Goal: Task Accomplishment & Management: Complete application form

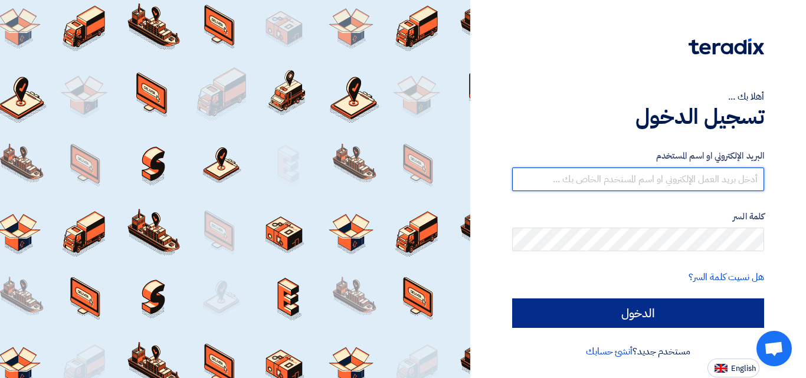
type input "[EMAIL_ADDRESS][DOMAIN_NAME]"
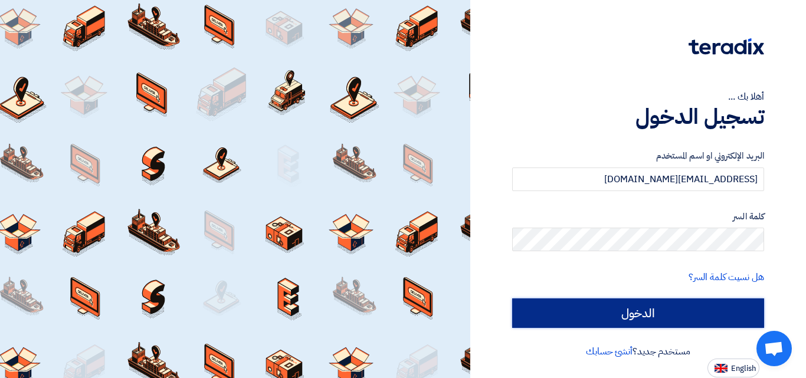
click at [648, 312] on input "الدخول" at bounding box center [638, 314] width 252 height 30
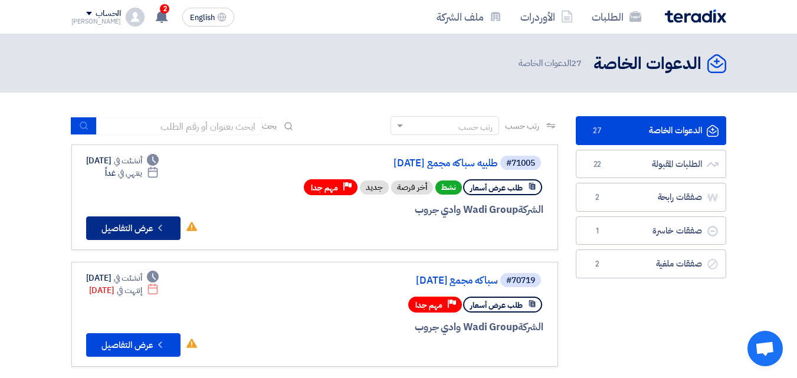
click at [141, 228] on button "Check details عرض التفاصيل" at bounding box center [133, 229] width 94 height 24
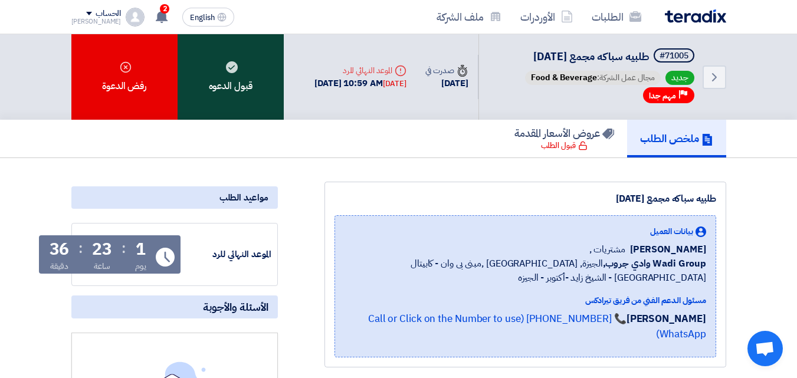
click at [227, 69] on use at bounding box center [232, 67] width 12 height 12
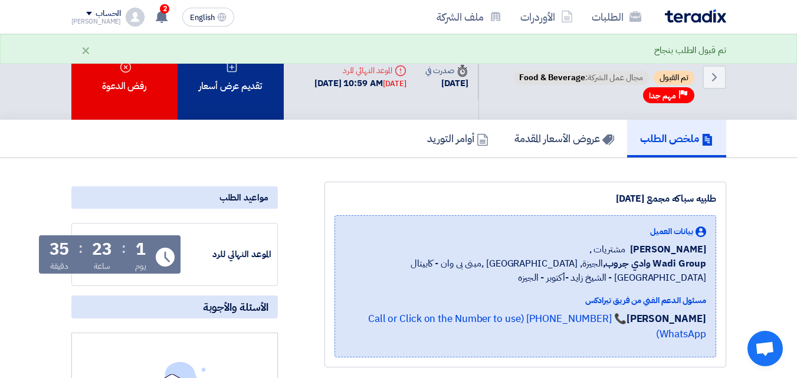
click at [209, 93] on div "تقديم عرض أسعار" at bounding box center [231, 77] width 106 height 86
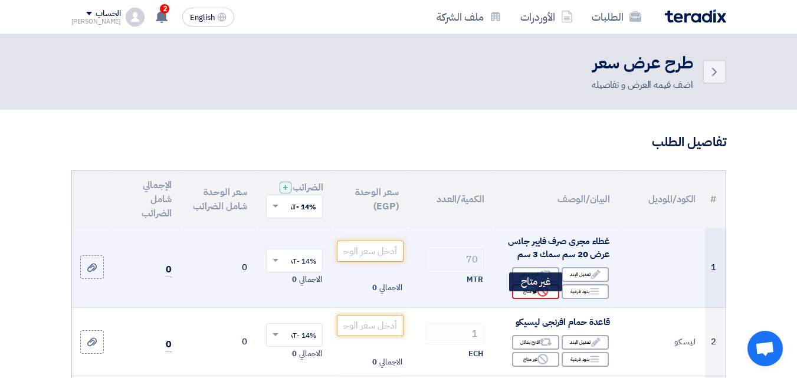
click at [534, 299] on div "Reject غير متاح" at bounding box center [535, 292] width 47 height 15
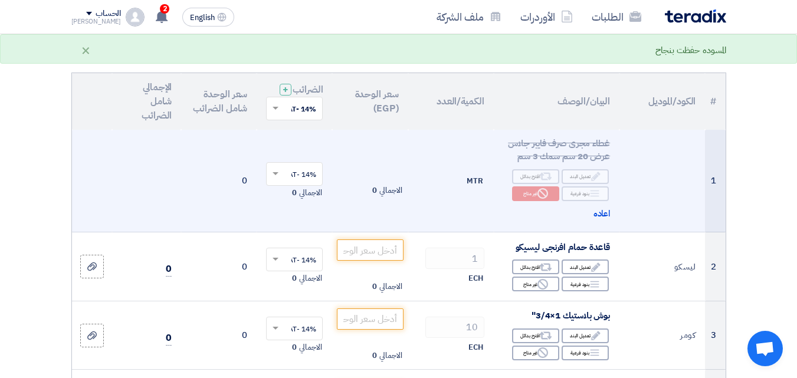
scroll to position [118, 0]
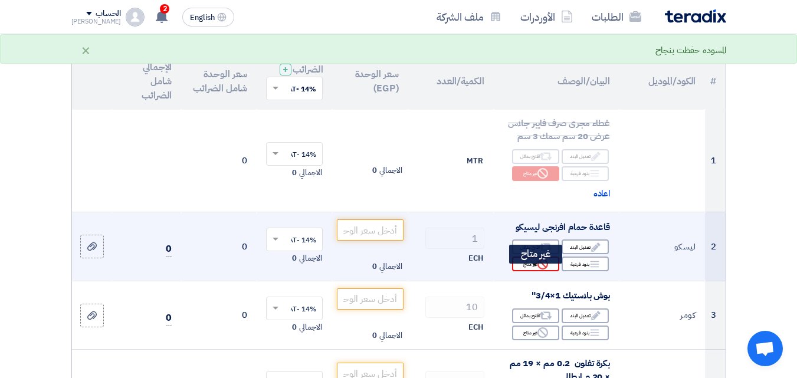
click at [538, 270] on icon "Reject" at bounding box center [543, 264] width 11 height 11
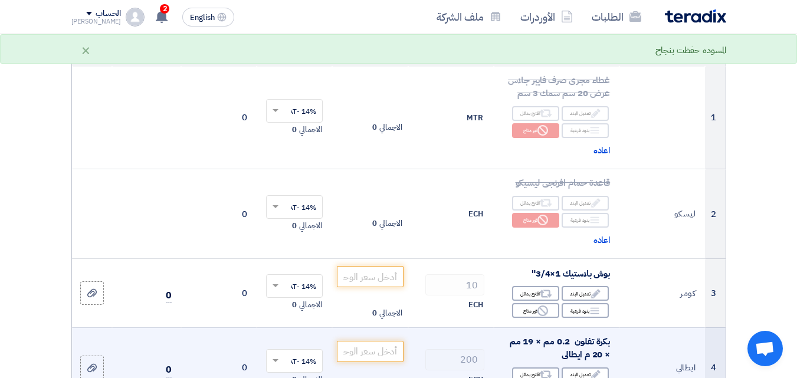
scroll to position [236, 0]
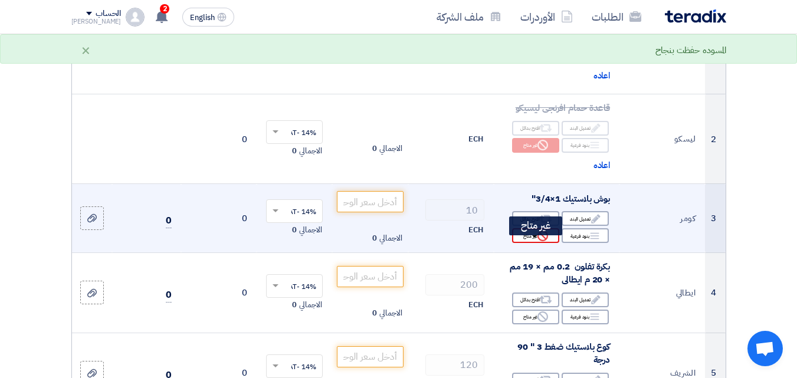
click at [532, 243] on div "Reject غير متاح" at bounding box center [535, 235] width 47 height 15
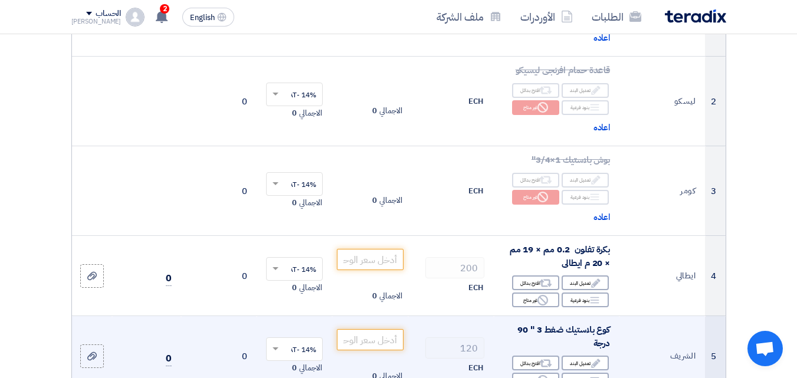
scroll to position [295, 0]
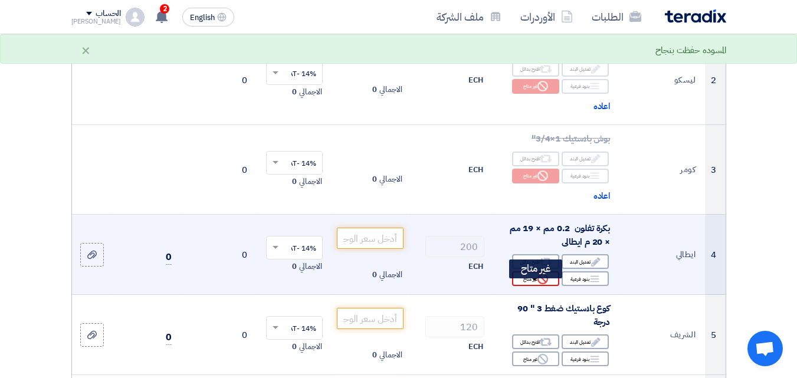
click at [530, 286] on div "Reject غير متاح" at bounding box center [535, 279] width 47 height 15
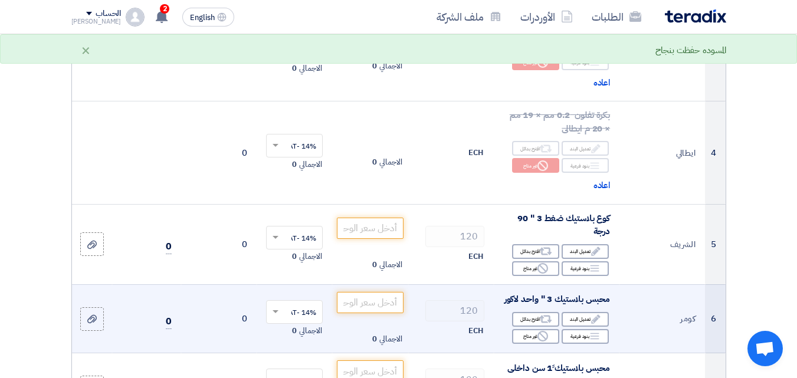
scroll to position [413, 0]
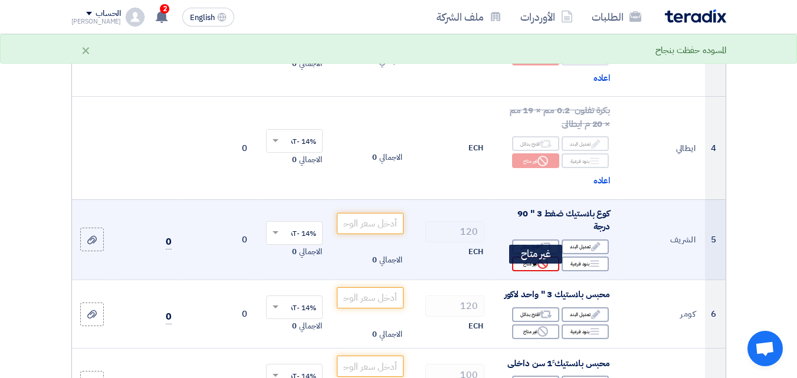
click at [540, 269] on icon "Reject" at bounding box center [543, 264] width 11 height 11
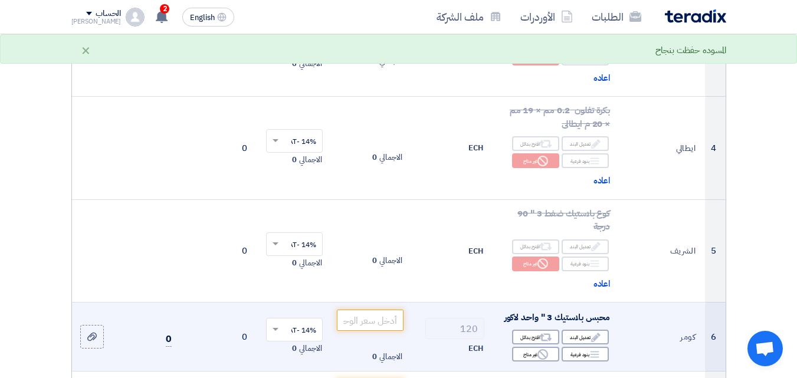
click at [531, 362] on div "Reject غير متاح" at bounding box center [535, 354] width 47 height 15
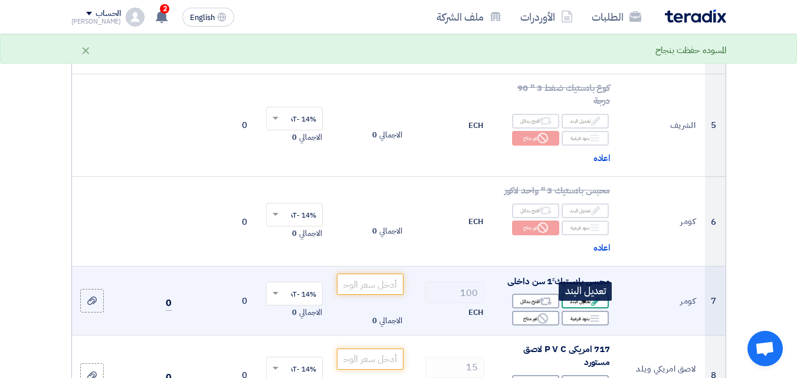
scroll to position [649, 0]
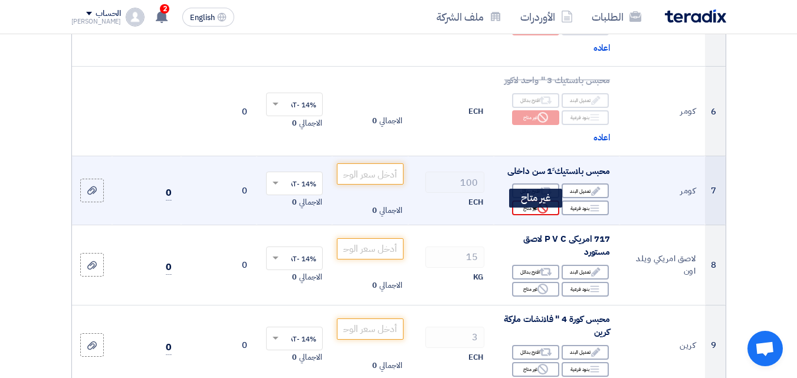
click at [537, 215] on div "Reject غير متاح" at bounding box center [535, 208] width 47 height 15
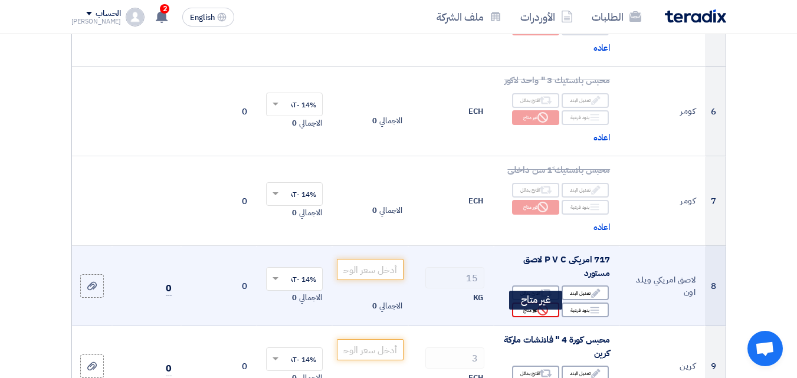
click at [532, 318] on div "Reject غير متاح" at bounding box center [535, 310] width 47 height 15
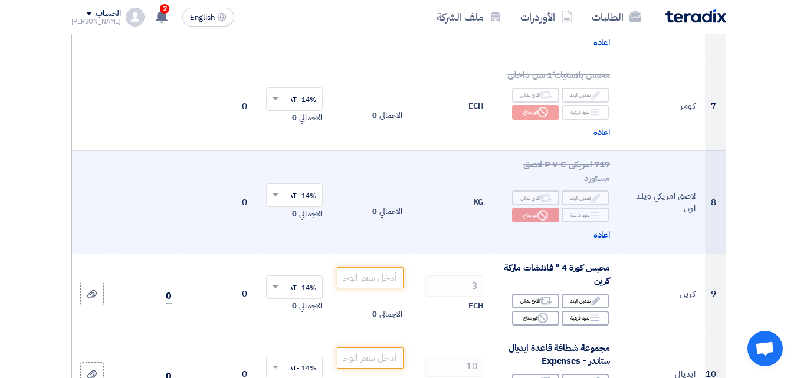
scroll to position [767, 0]
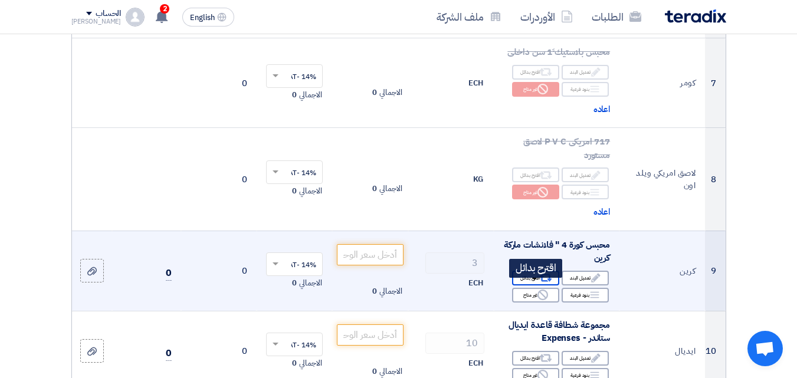
click at [534, 286] on div "Alternative اقترح بدائل" at bounding box center [535, 278] width 47 height 15
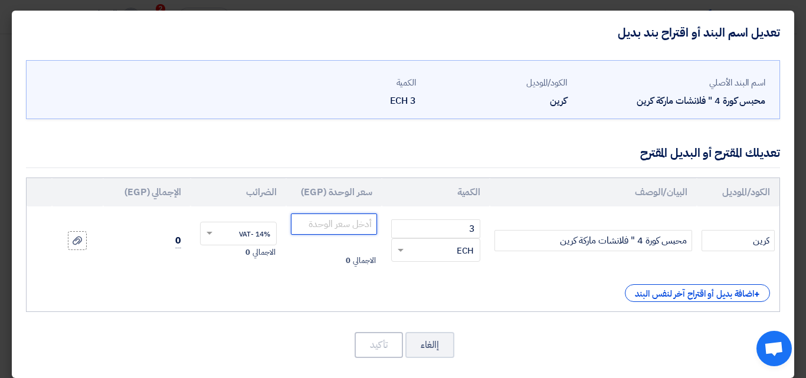
click at [344, 228] on input "number" at bounding box center [334, 224] width 86 height 21
type input "11000"
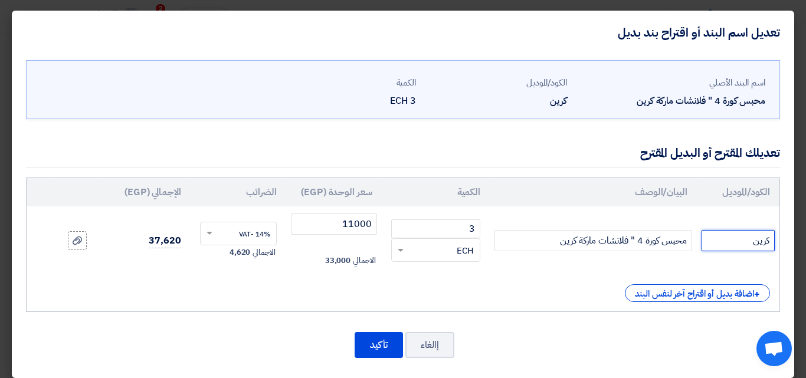
click at [763, 240] on input "كرين" at bounding box center [738, 240] width 73 height 21
type input "تايوان"
click at [384, 345] on button "تأكيد" at bounding box center [379, 345] width 48 height 26
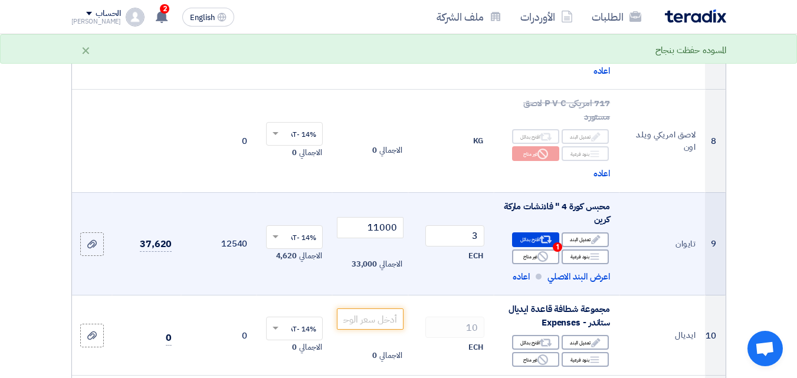
scroll to position [826, 0]
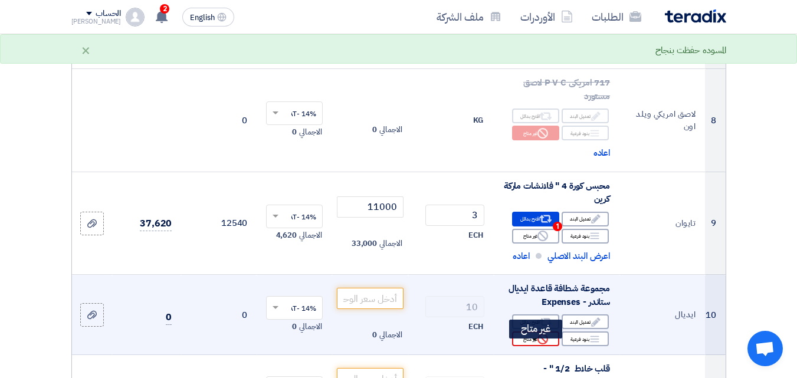
click at [544, 345] on use at bounding box center [543, 339] width 11 height 11
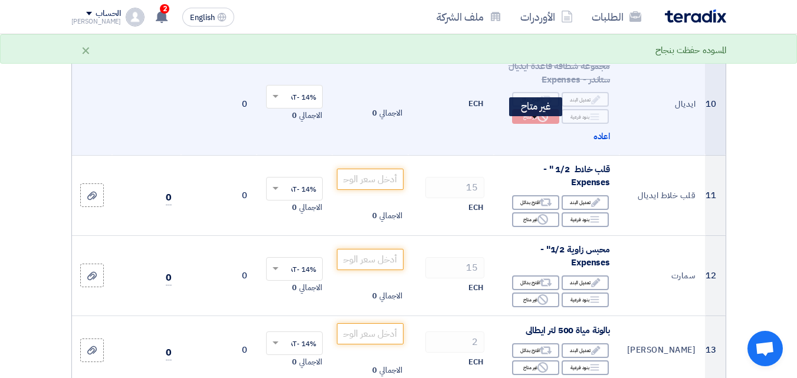
scroll to position [1063, 0]
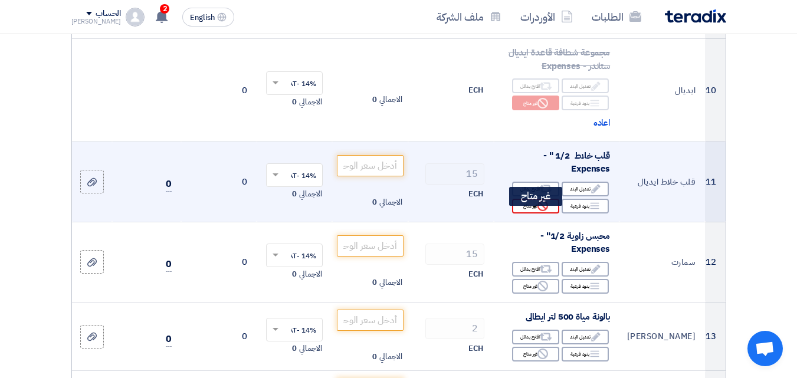
click at [528, 214] on div "Reject غير متاح" at bounding box center [535, 206] width 47 height 15
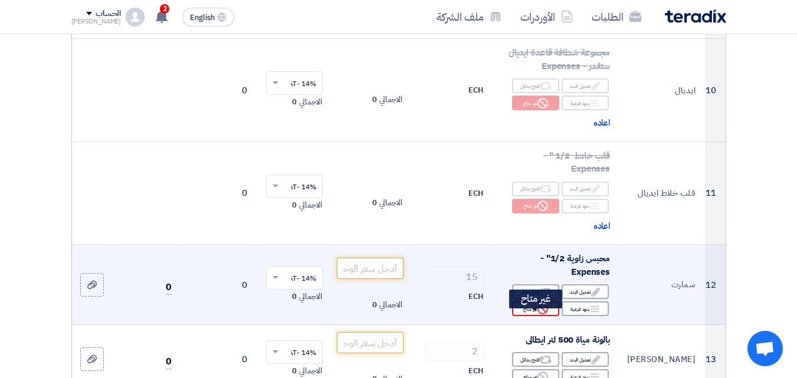
click at [531, 316] on div "Reject غير متاح" at bounding box center [535, 309] width 47 height 15
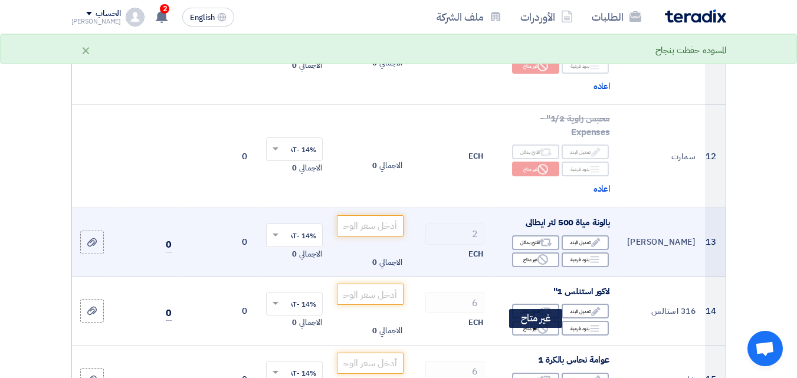
scroll to position [1240, 0]
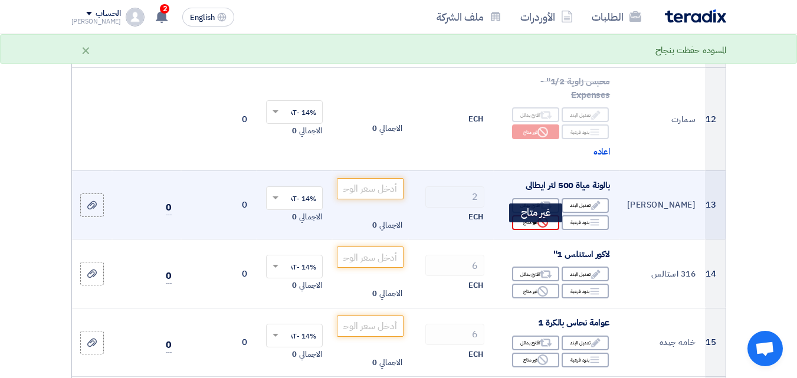
click at [534, 230] on div "Reject غير متاح" at bounding box center [535, 222] width 47 height 15
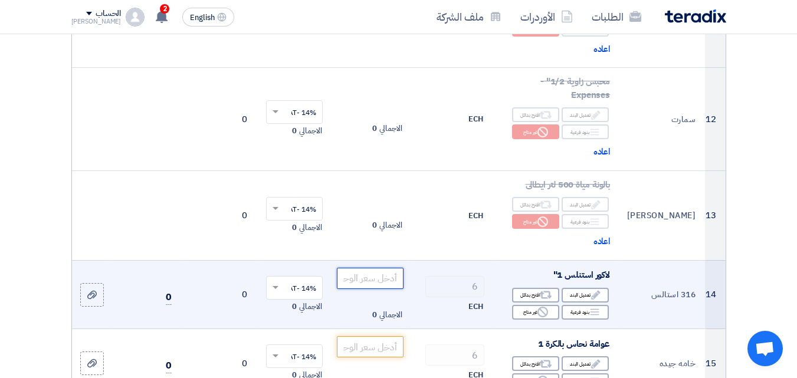
click at [380, 289] on input "number" at bounding box center [370, 278] width 66 height 21
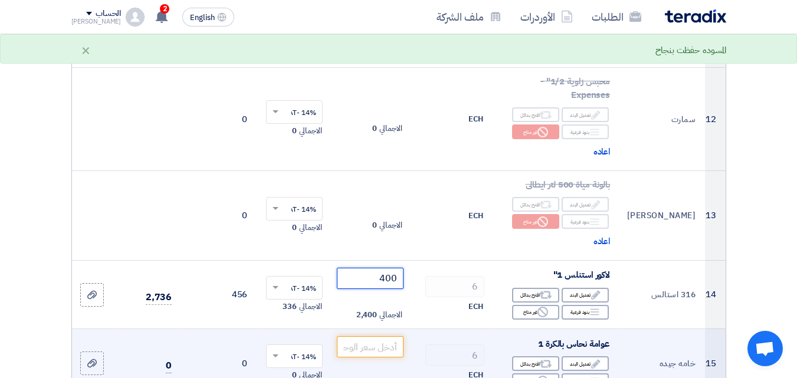
type input "400"
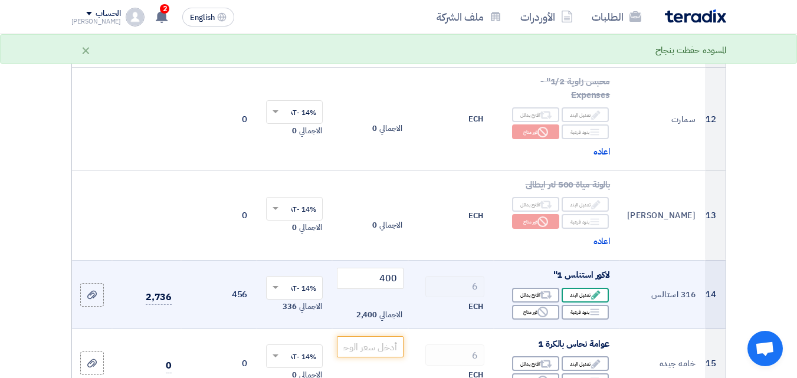
scroll to position [1358, 0]
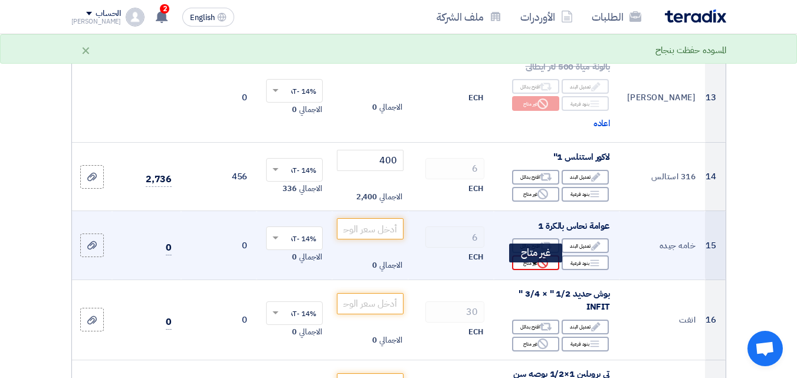
click at [524, 270] on div "Reject غير متاح" at bounding box center [535, 263] width 47 height 15
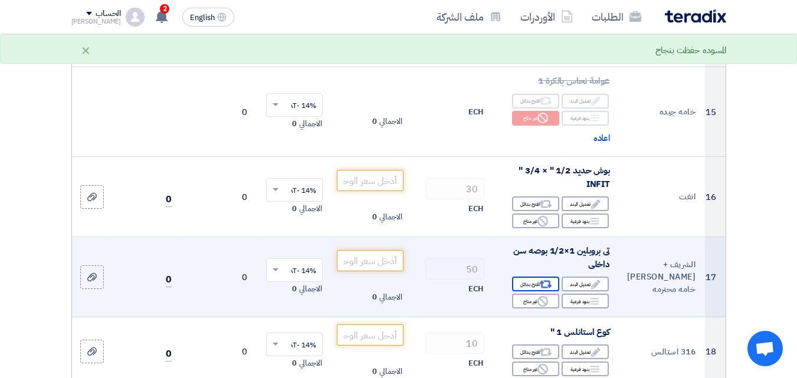
scroll to position [1535, 0]
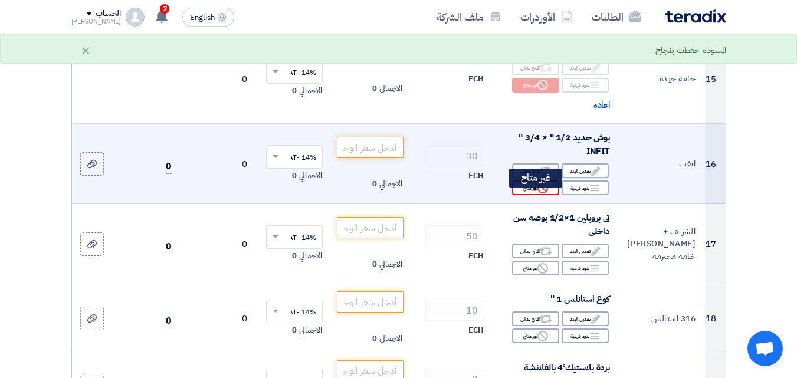
click at [528, 195] on div "Reject غير متاح" at bounding box center [535, 188] width 47 height 15
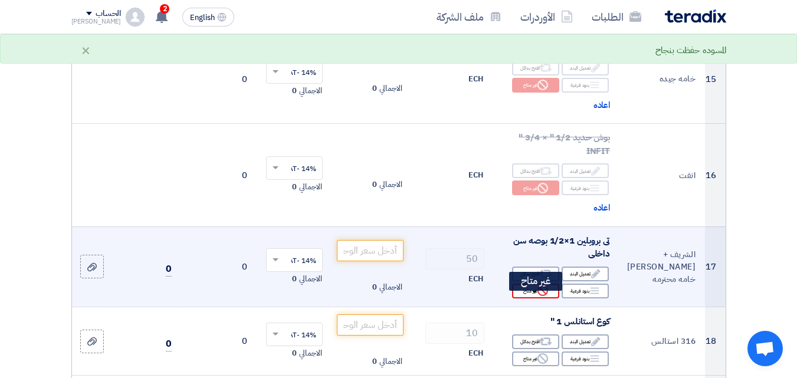
click at [528, 298] on div "Reject غير متاح" at bounding box center [535, 291] width 47 height 15
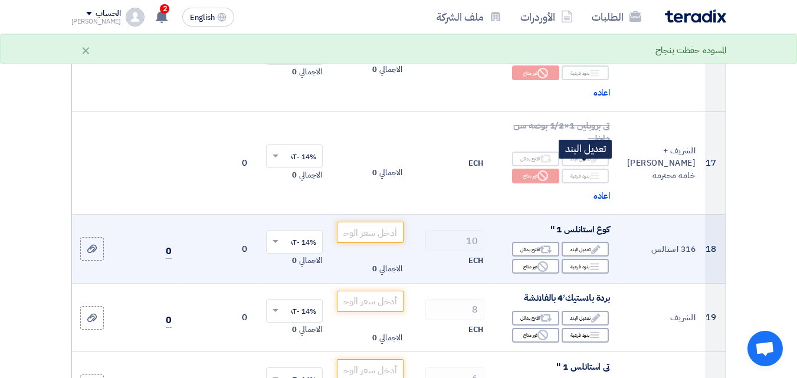
scroll to position [1653, 0]
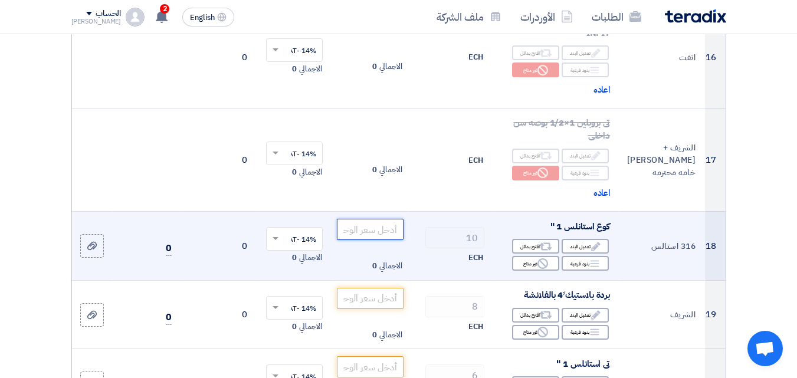
click at [371, 238] on input "number" at bounding box center [370, 229] width 66 height 21
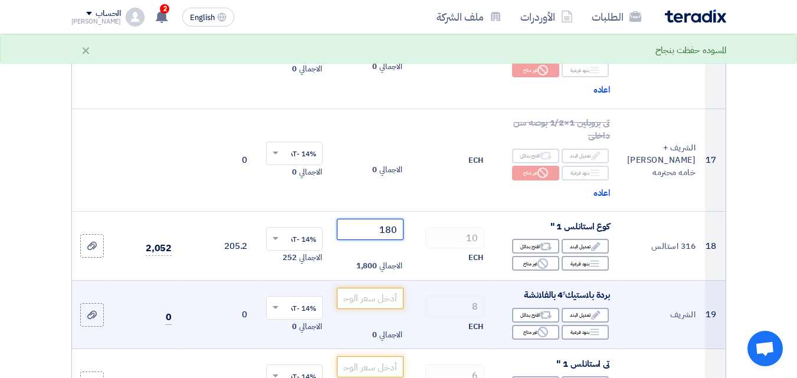
type input "180"
click at [429, 329] on div "ECH" at bounding box center [451, 327] width 67 height 14
click at [526, 340] on div "Reject غير متاح" at bounding box center [535, 332] width 47 height 15
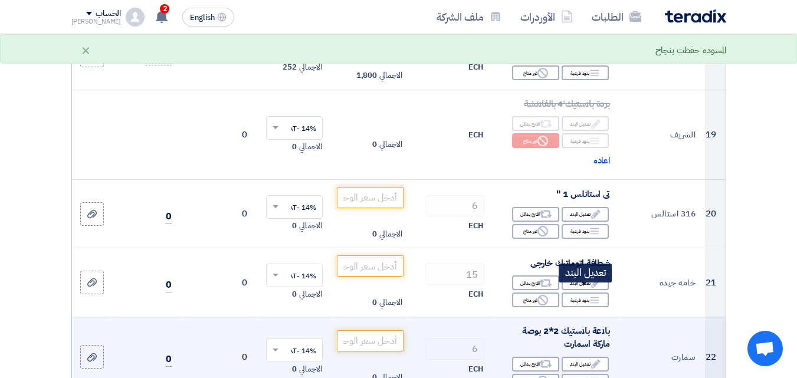
scroll to position [1889, 0]
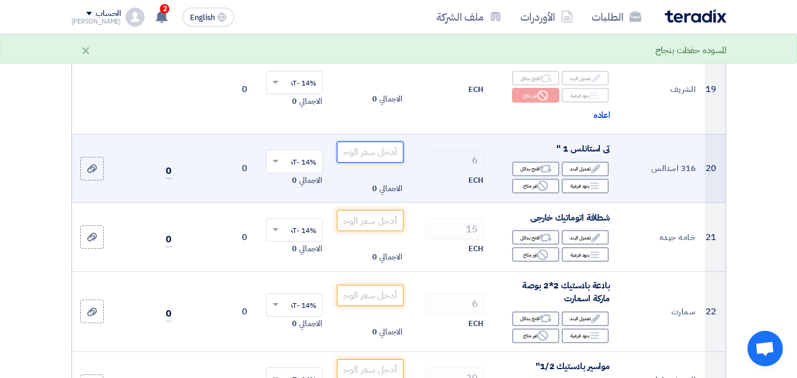
click at [364, 163] on input "number" at bounding box center [370, 152] width 66 height 21
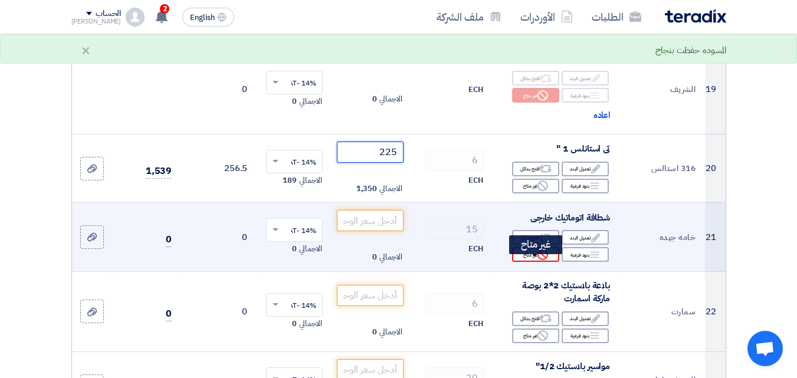
type input "225"
click at [535, 262] on div "Reject غير متاح" at bounding box center [535, 254] width 47 height 15
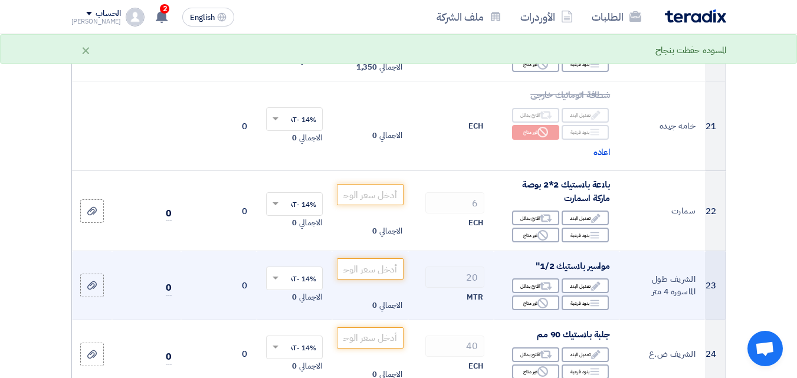
scroll to position [2066, 0]
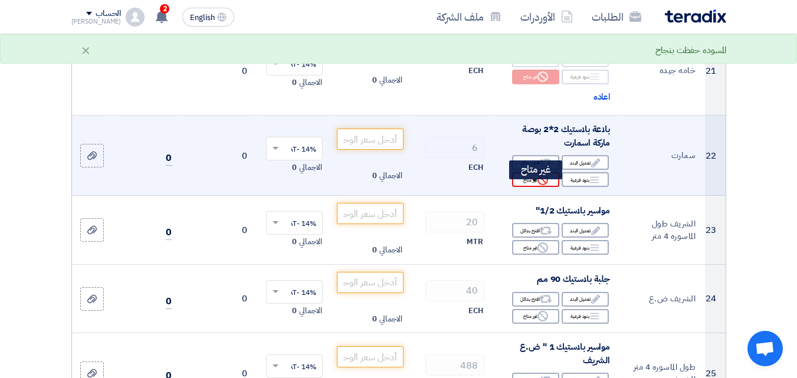
click at [524, 187] on div "Reject غير متاح" at bounding box center [535, 179] width 47 height 15
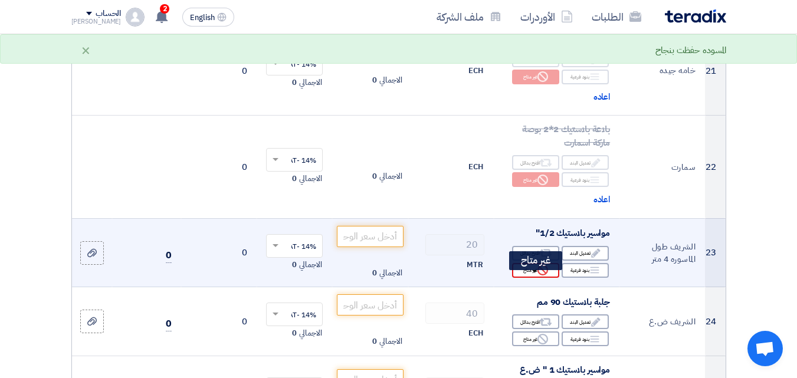
click at [531, 278] on div "Reject غير متاح" at bounding box center [535, 270] width 47 height 15
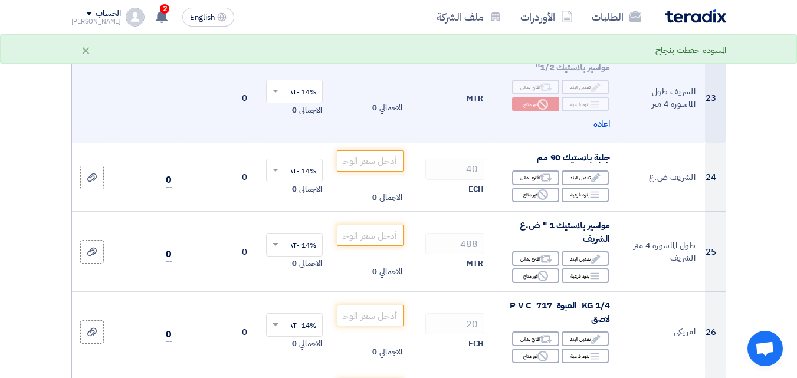
scroll to position [2243, 0]
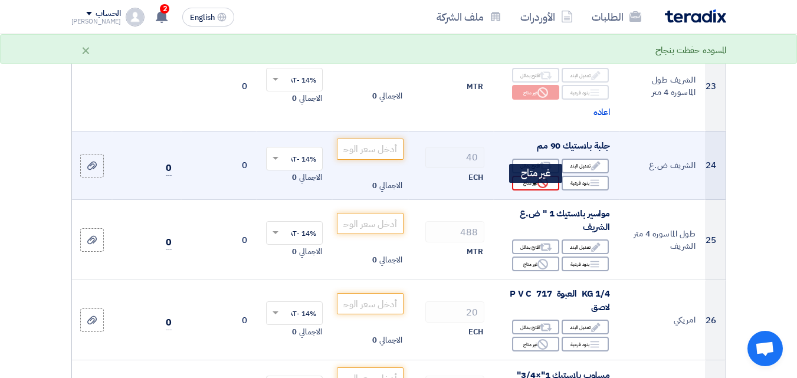
click at [524, 191] on div "Reject غير متاح" at bounding box center [535, 183] width 47 height 15
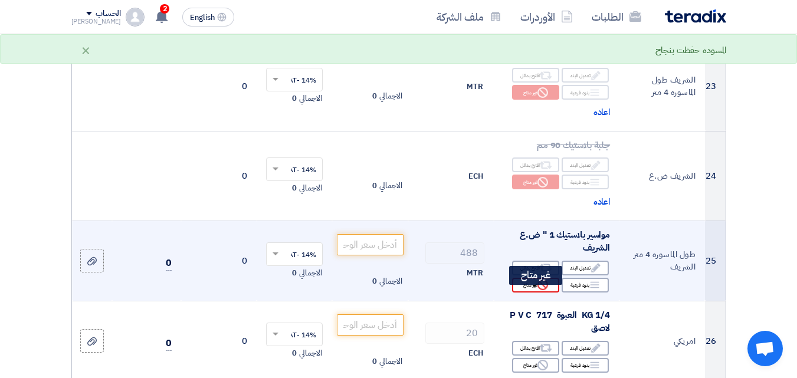
click at [527, 293] on div "Reject غير متاح" at bounding box center [535, 285] width 47 height 15
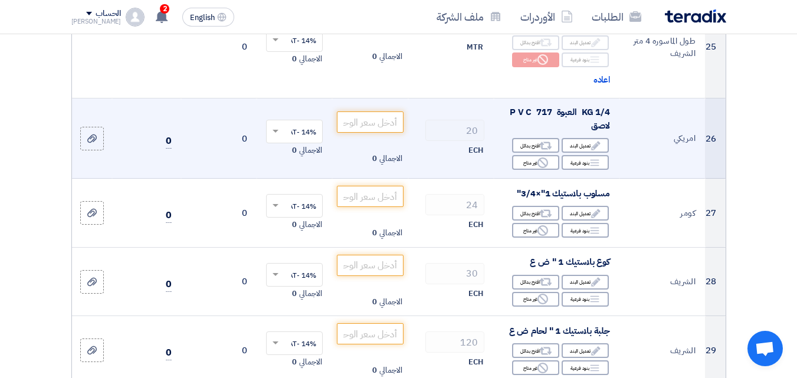
scroll to position [2479, 0]
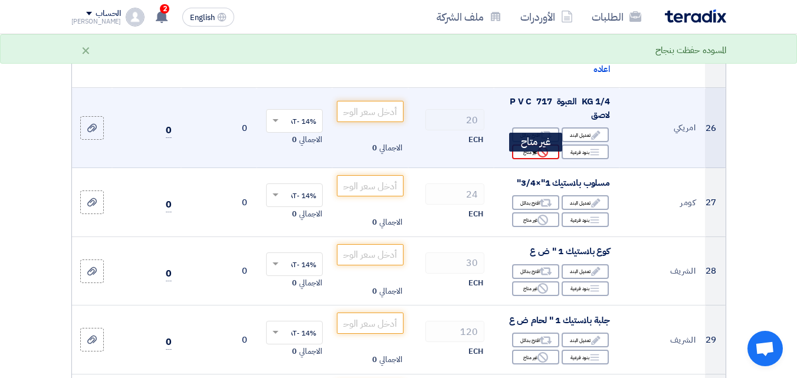
click at [531, 159] on div "Reject غير متاح" at bounding box center [535, 152] width 47 height 15
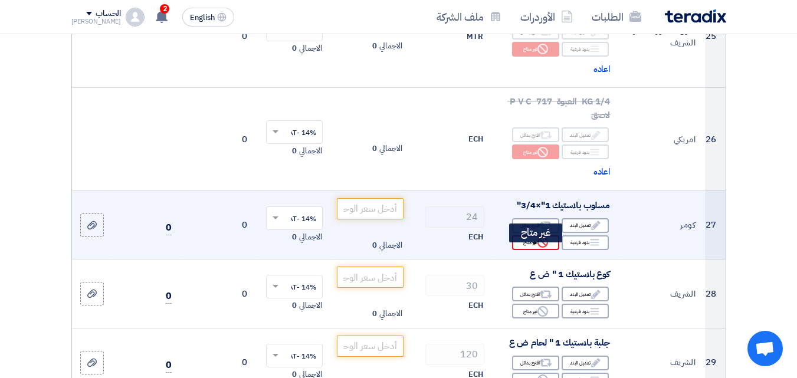
click at [531, 250] on div "Reject غير متاح" at bounding box center [535, 243] width 47 height 15
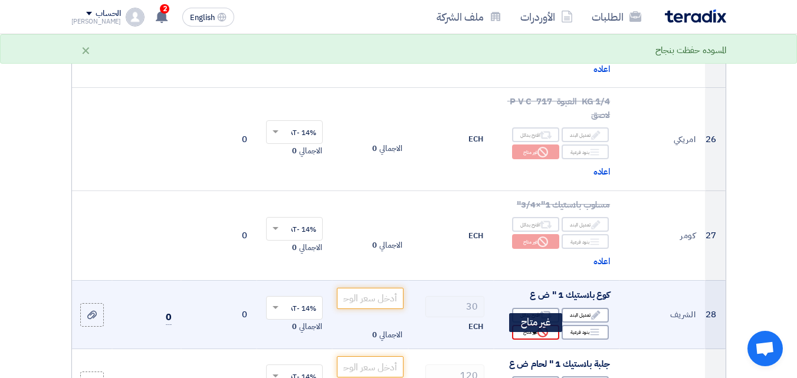
click at [531, 340] on div "Reject غير متاح" at bounding box center [535, 332] width 47 height 15
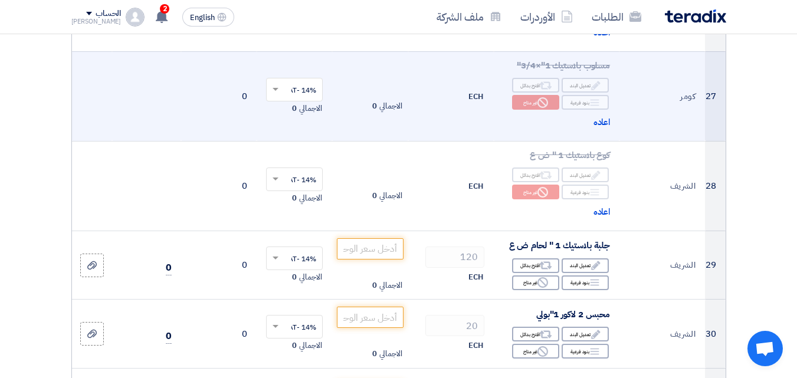
scroll to position [2715, 0]
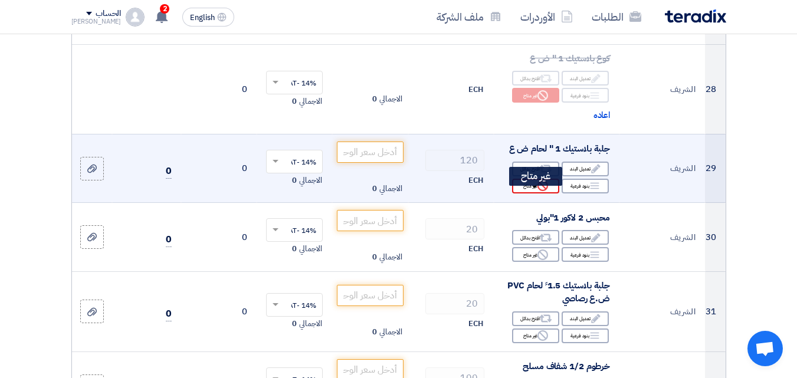
click at [524, 194] on div "Reject غير متاح" at bounding box center [535, 186] width 47 height 15
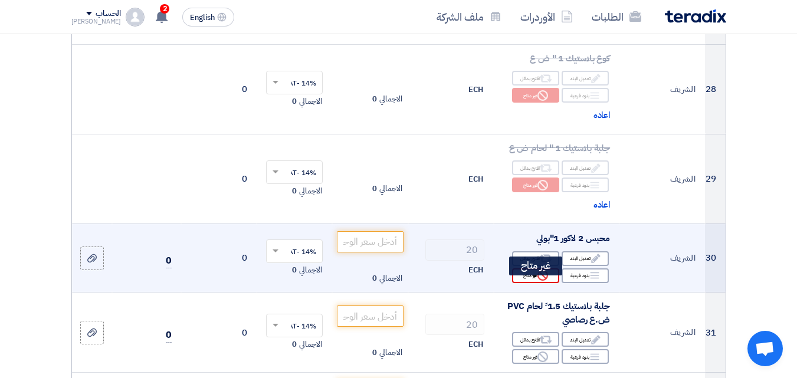
click at [525, 283] on div "Reject غير متاح" at bounding box center [535, 276] width 47 height 15
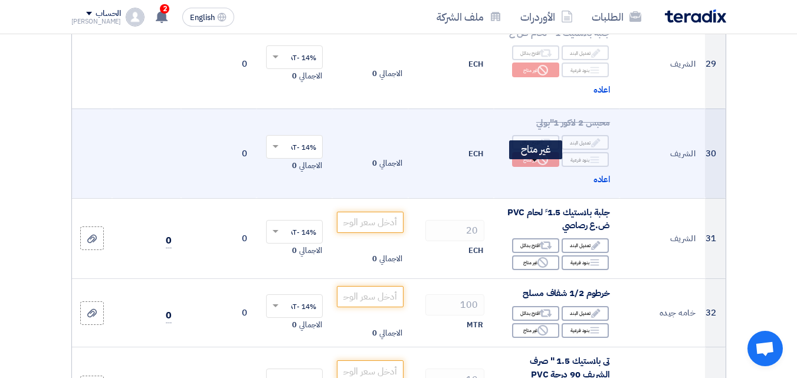
scroll to position [2951, 0]
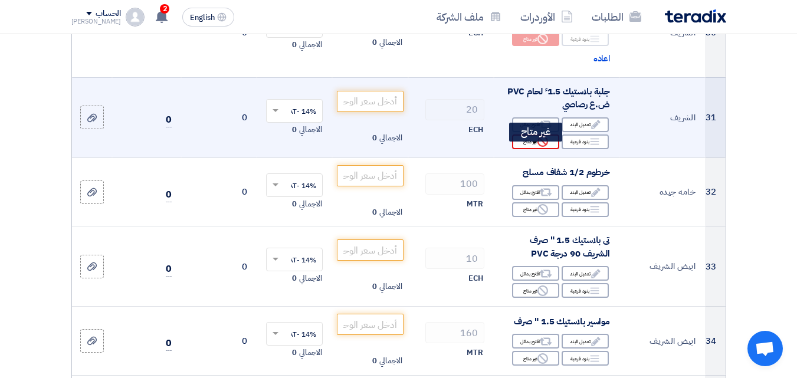
click at [525, 149] on div "Reject غير متاح" at bounding box center [535, 142] width 47 height 15
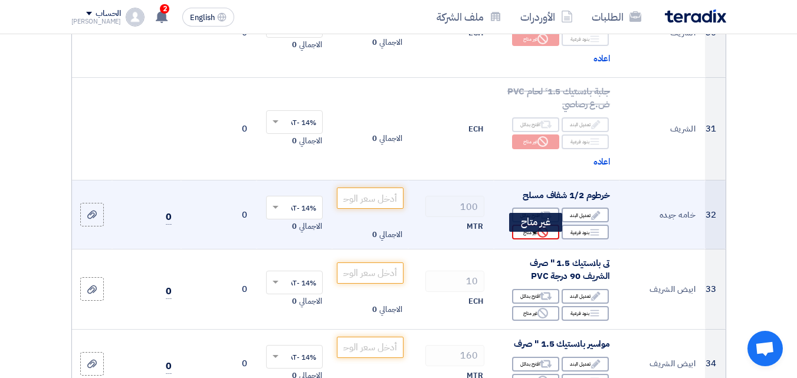
click at [521, 238] on div "Reject غير متاح" at bounding box center [535, 232] width 47 height 15
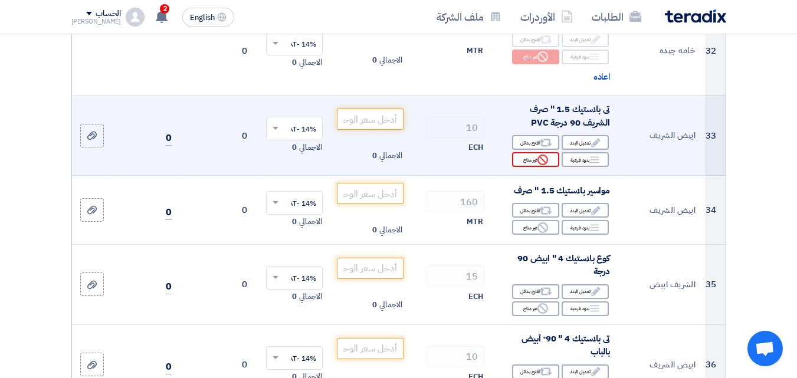
scroll to position [3128, 0]
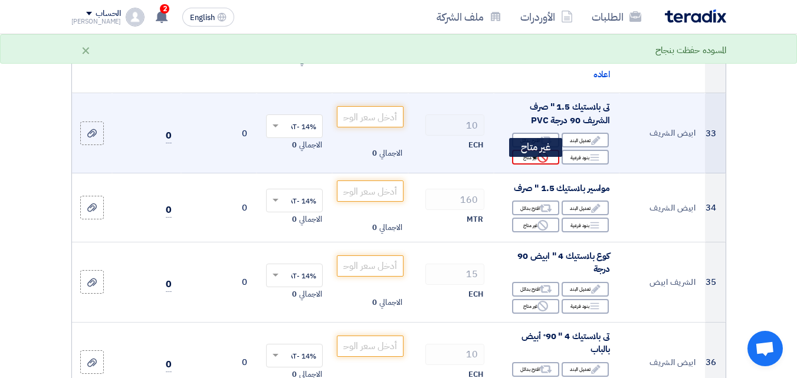
click at [531, 165] on div "Reject غير متاح" at bounding box center [535, 157] width 47 height 15
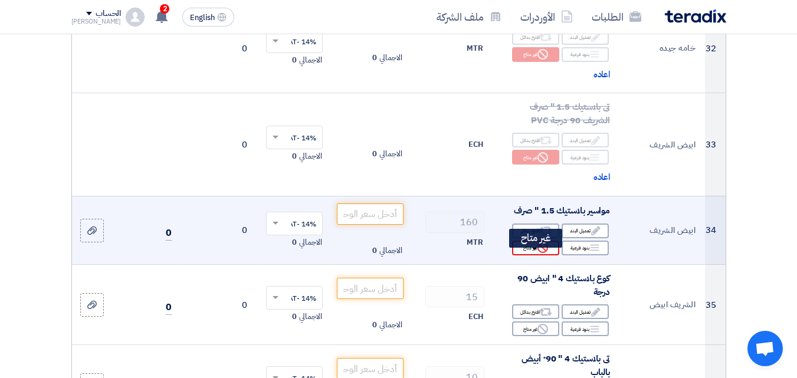
click at [532, 255] on div "Reject غير متاح" at bounding box center [535, 248] width 47 height 15
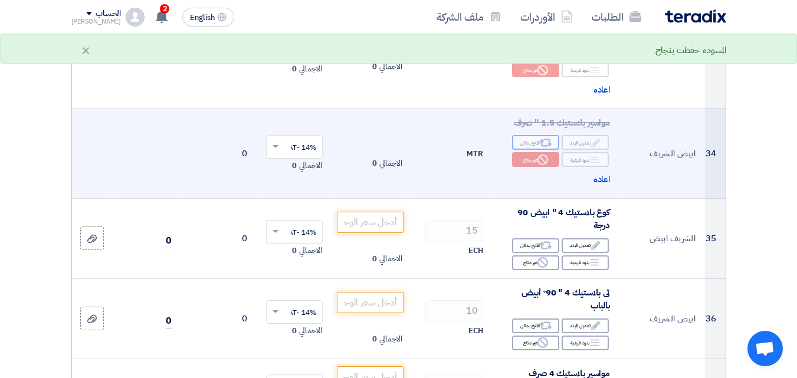
scroll to position [3247, 0]
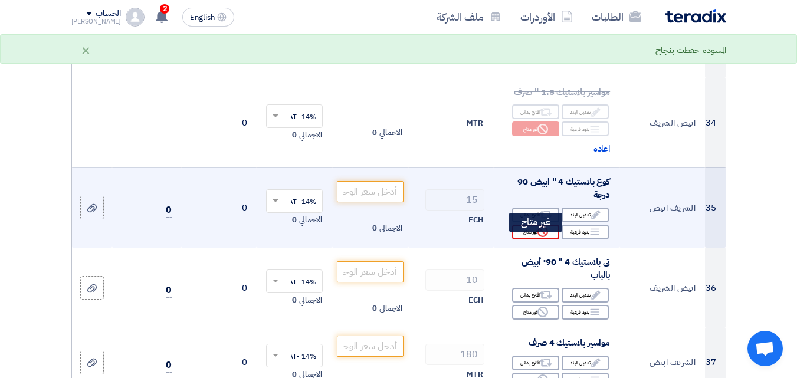
click at [525, 240] on div "Reject غير متاح" at bounding box center [535, 232] width 47 height 15
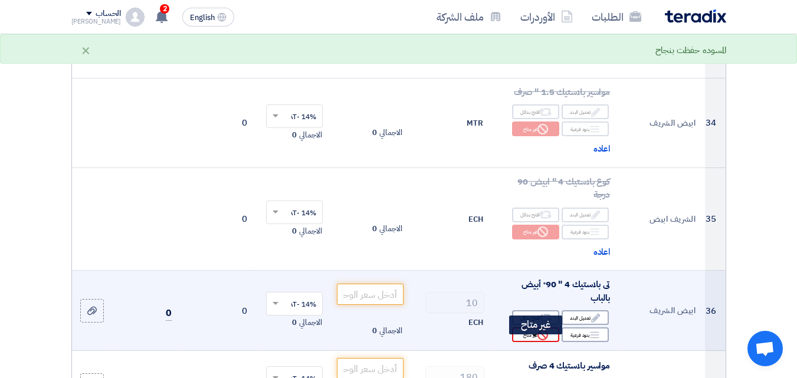
click at [525, 342] on div "Reject غير متاح" at bounding box center [535, 335] width 47 height 15
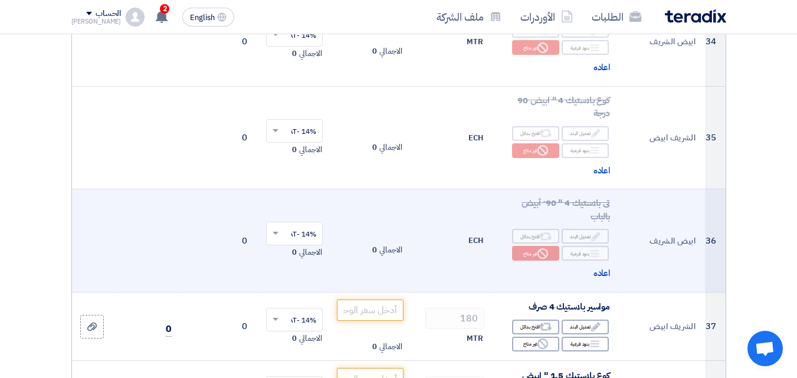
scroll to position [3483, 0]
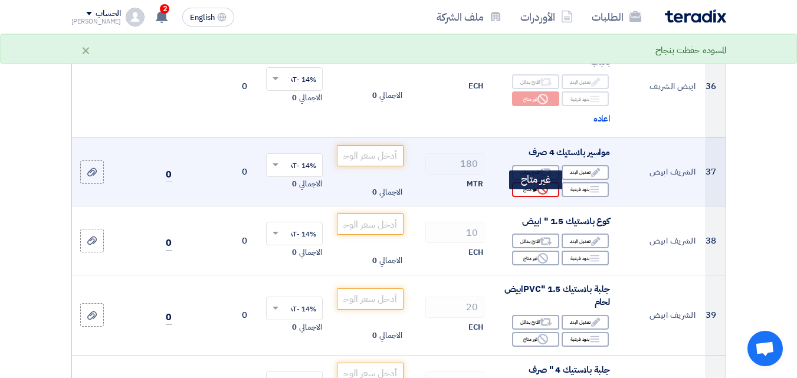
click at [534, 197] on div "Reject غير متاح" at bounding box center [535, 189] width 47 height 15
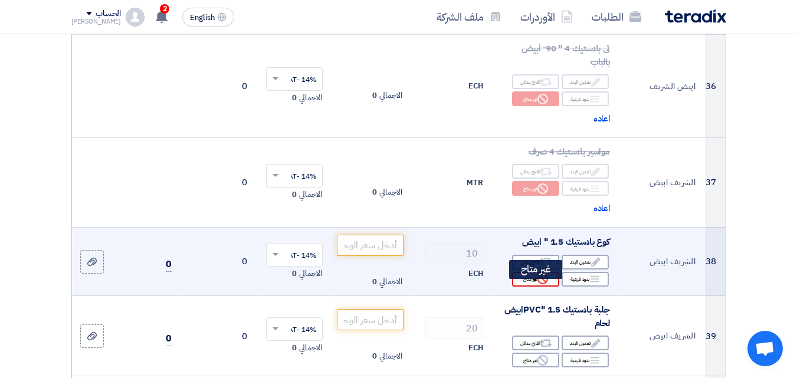
click at [519, 287] on div "Reject غير متاح" at bounding box center [535, 279] width 47 height 15
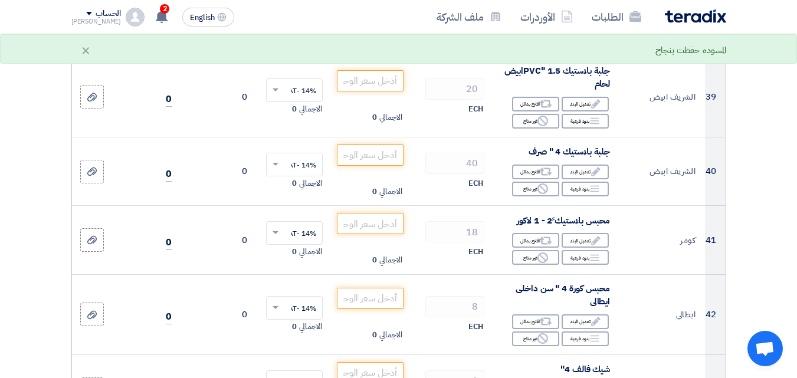
scroll to position [3778, 0]
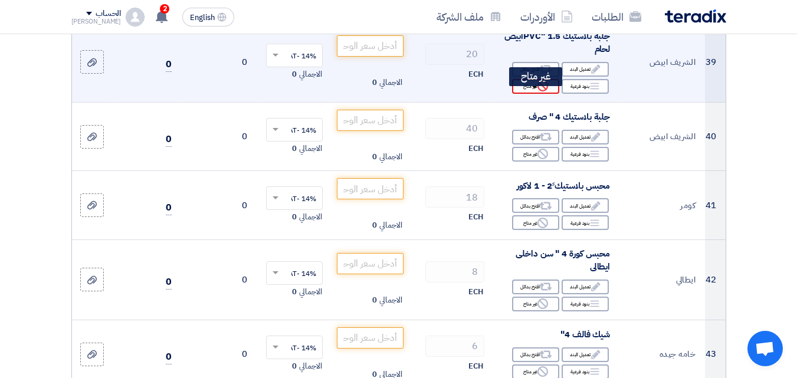
click at [529, 94] on div "Reject غير متاح" at bounding box center [535, 86] width 47 height 15
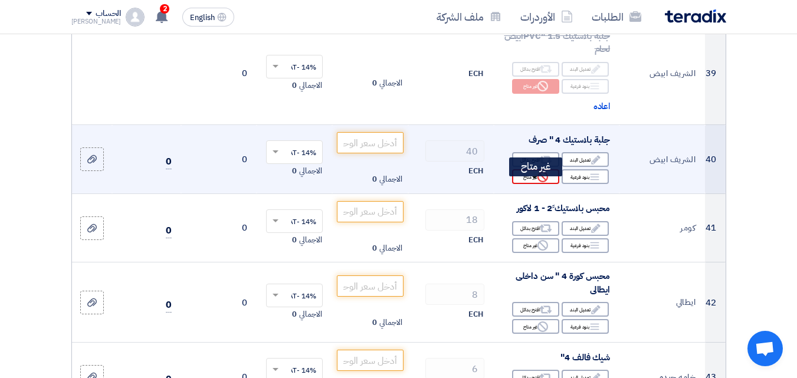
click at [524, 184] on div "Reject غير متاح" at bounding box center [535, 176] width 47 height 15
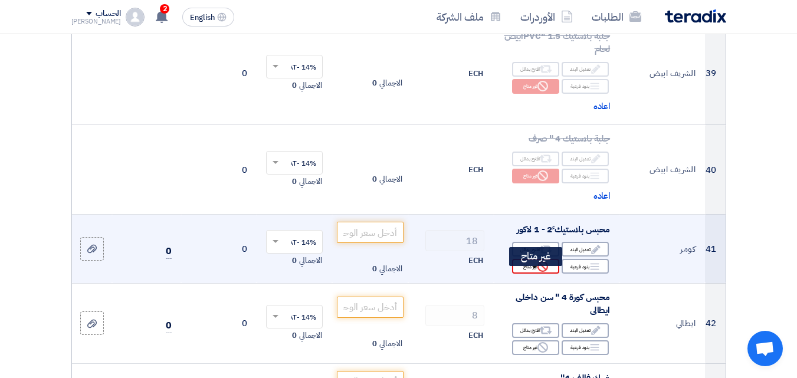
click at [531, 273] on div "Reject غير متاح" at bounding box center [535, 266] width 47 height 15
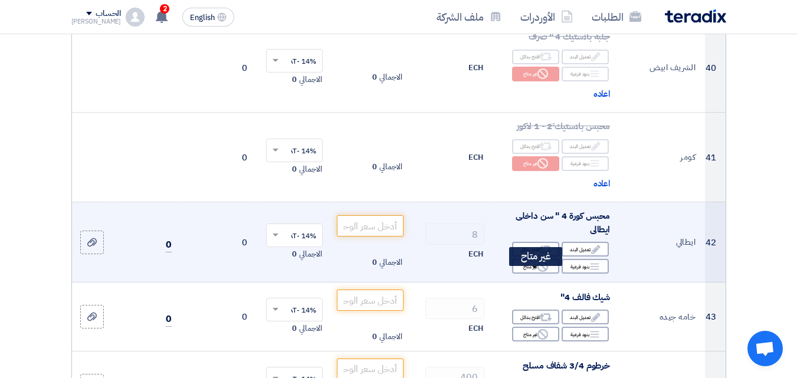
scroll to position [3896, 0]
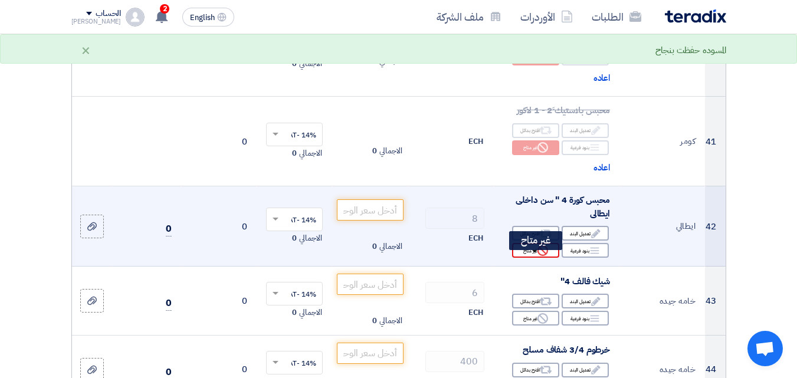
click at [528, 258] on div "Reject غير متاح" at bounding box center [535, 250] width 47 height 15
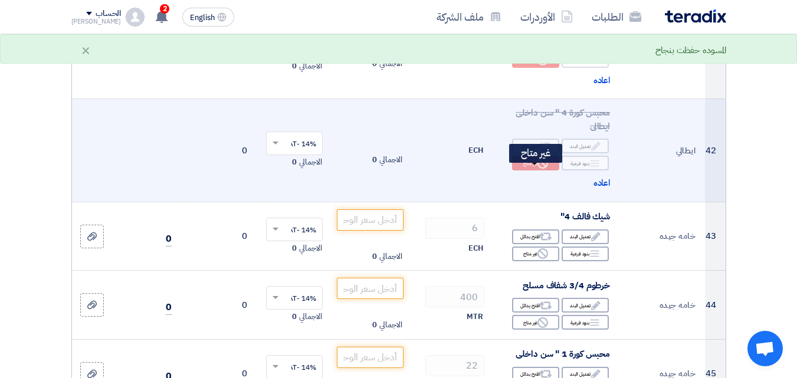
scroll to position [4014, 0]
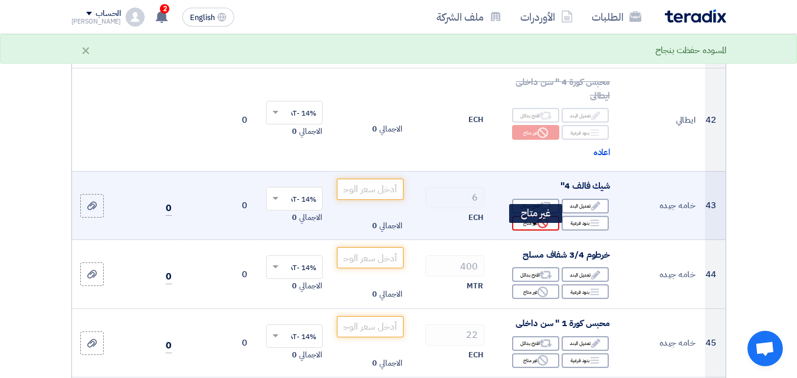
click at [529, 231] on div "Reject غير متاح" at bounding box center [535, 223] width 47 height 15
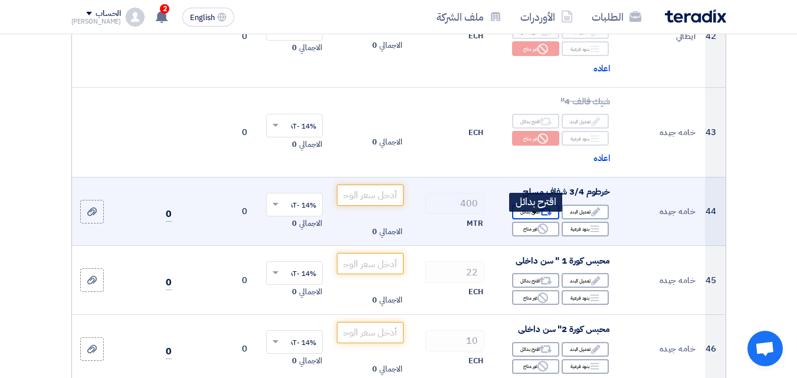
scroll to position [4132, 0]
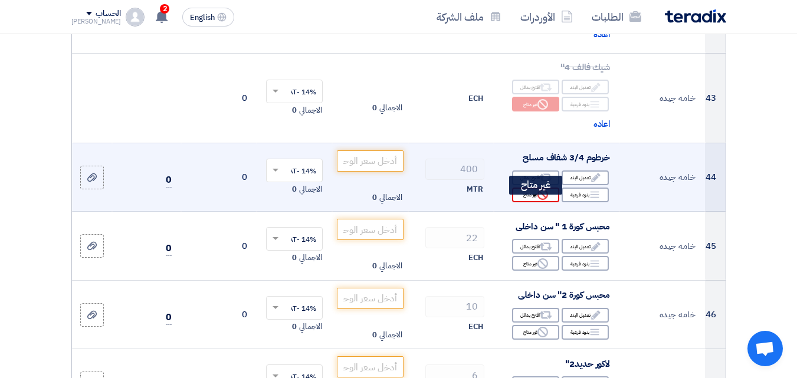
click at [525, 202] on div "Reject غير متاح" at bounding box center [535, 195] width 47 height 15
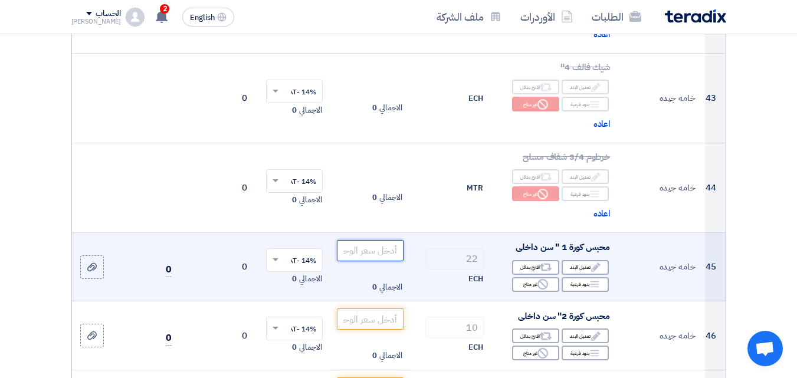
click at [384, 261] on input "number" at bounding box center [370, 250] width 66 height 21
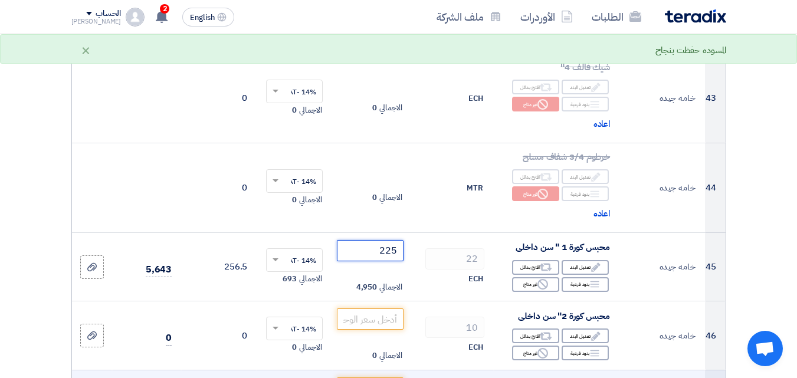
scroll to position [4191, 0]
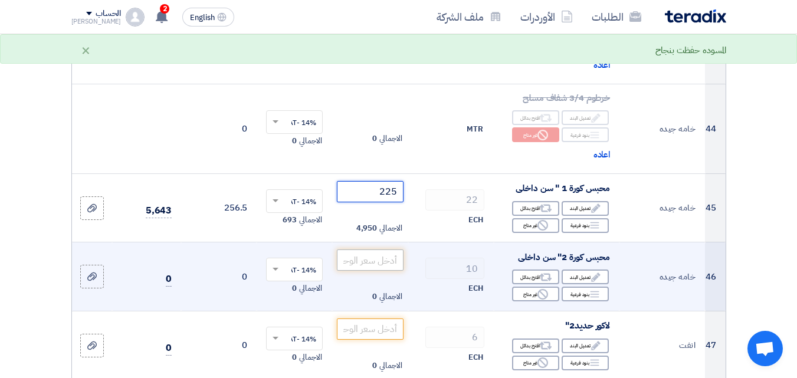
type input "225"
click at [389, 271] on input "number" at bounding box center [370, 260] width 66 height 21
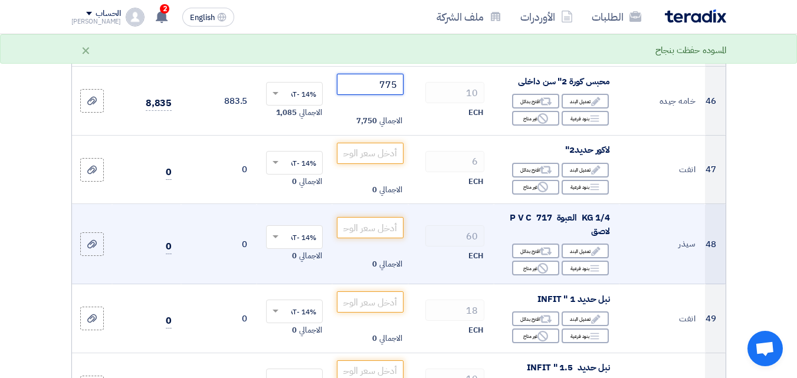
scroll to position [4368, 0]
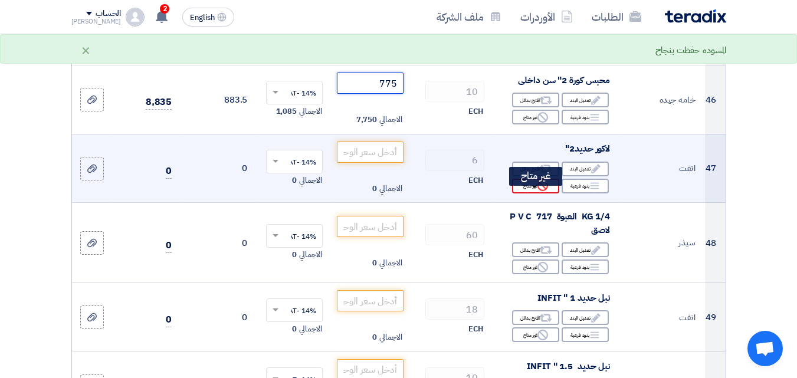
type input "775"
click at [532, 194] on div "Reject غير متاح" at bounding box center [535, 186] width 47 height 15
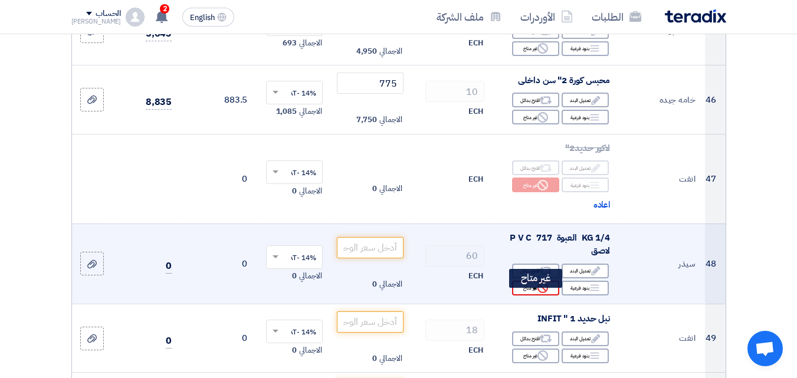
click at [534, 295] on div "Reject غير متاح" at bounding box center [535, 288] width 47 height 15
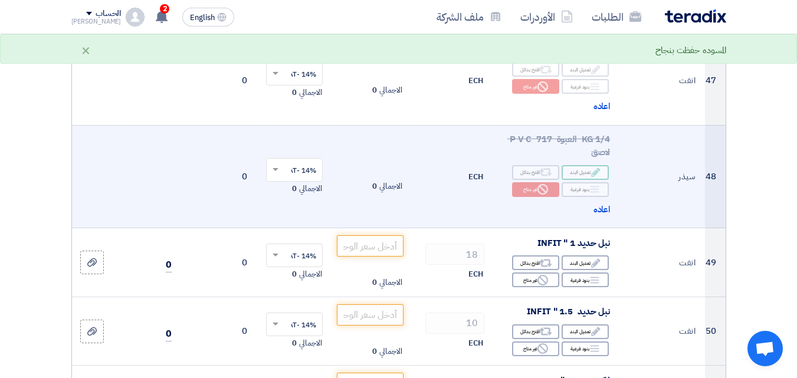
scroll to position [4486, 0]
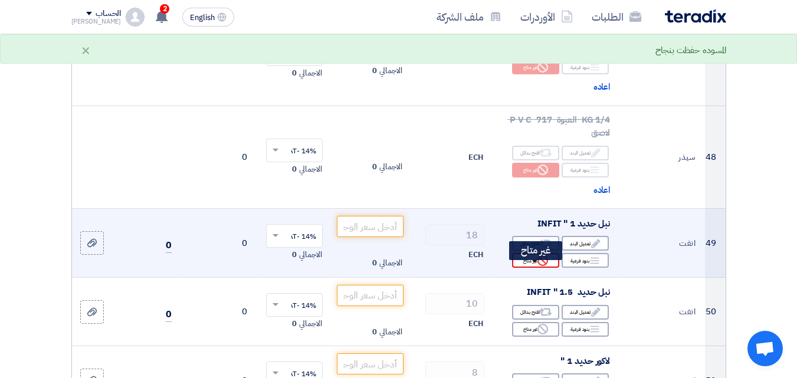
click at [523, 268] on div "Reject غير متاح" at bounding box center [535, 260] width 47 height 15
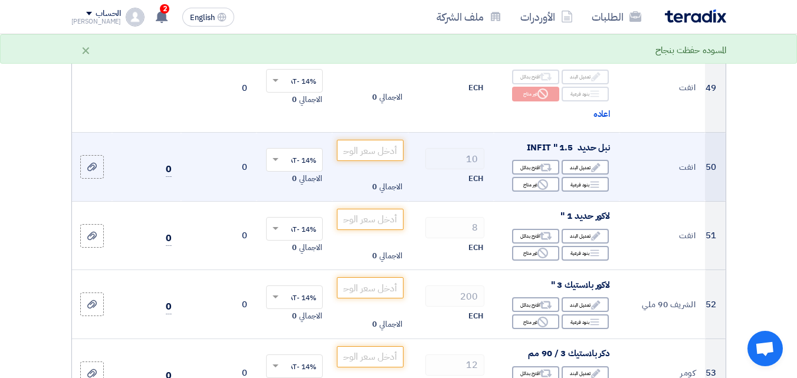
scroll to position [4663, 0]
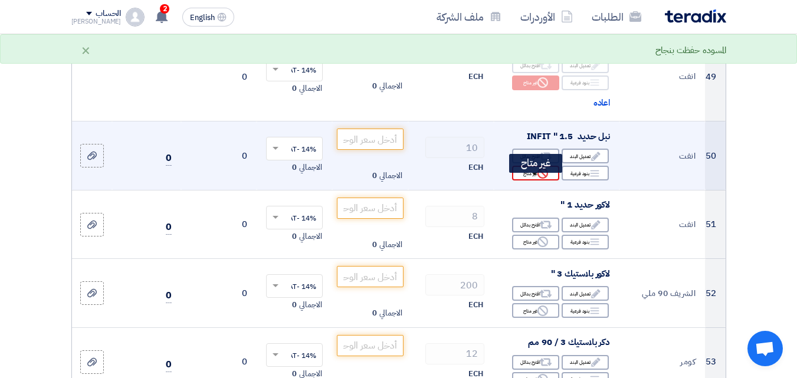
click at [527, 181] on div "Reject غير متاح" at bounding box center [535, 173] width 47 height 15
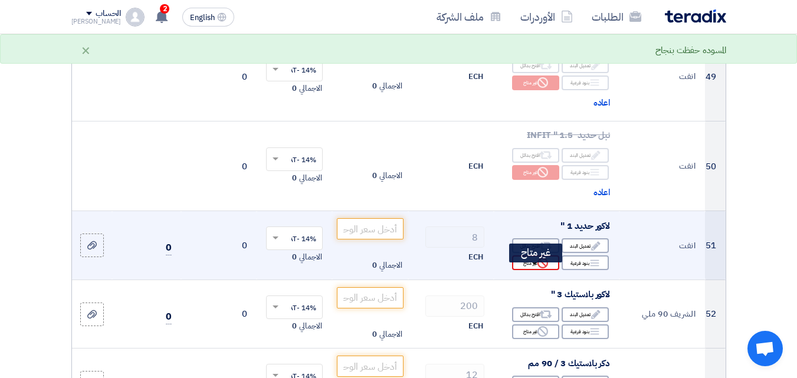
click at [525, 270] on div "Reject غير متاح" at bounding box center [535, 263] width 47 height 15
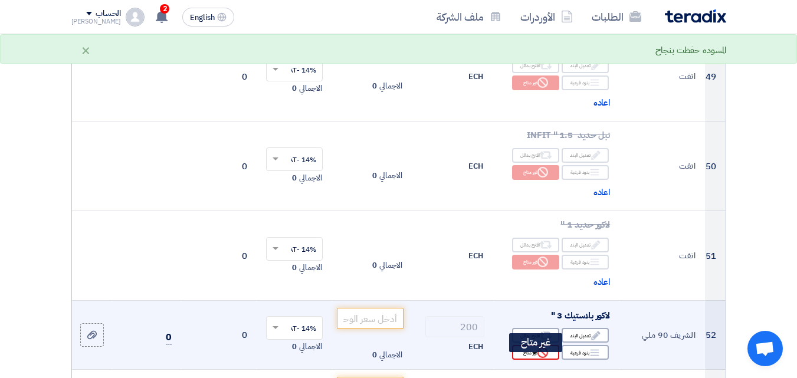
click at [528, 360] on div "Reject غير متاح" at bounding box center [535, 352] width 47 height 15
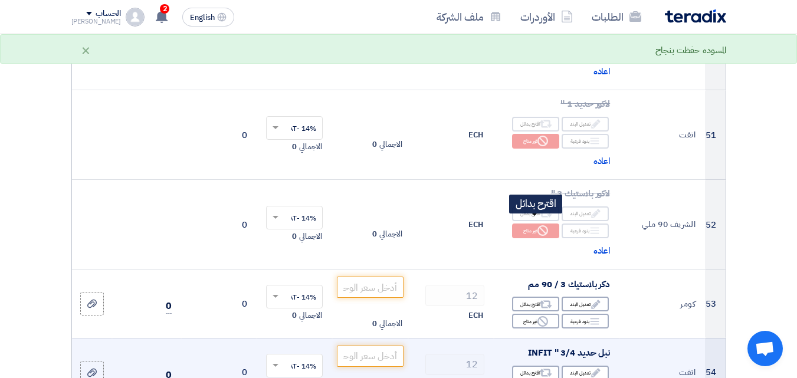
scroll to position [4840, 0]
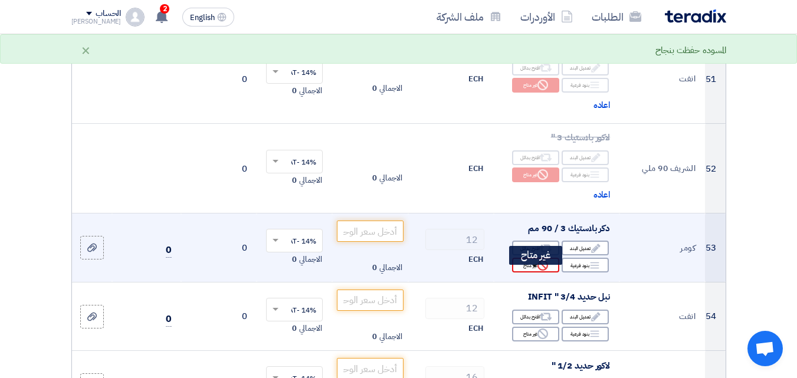
click at [536, 272] on div "Reject غير متاح" at bounding box center [535, 265] width 47 height 15
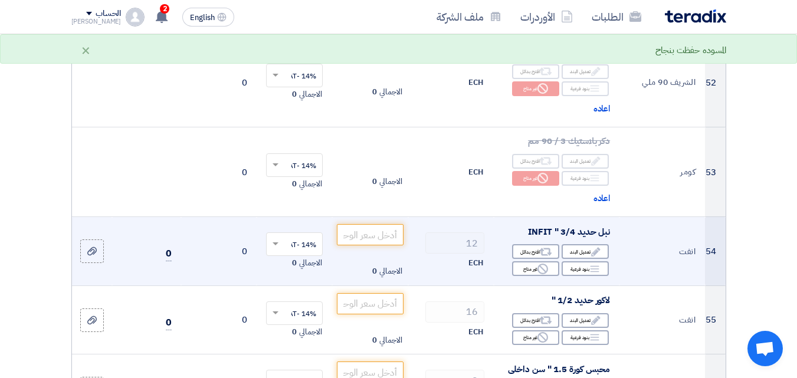
scroll to position [5017, 0]
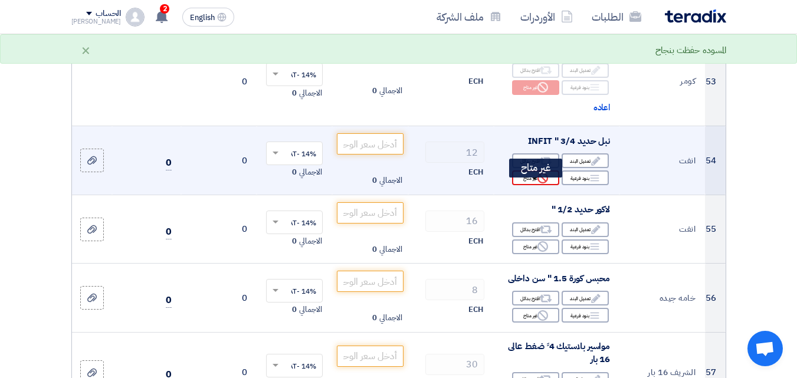
click at [522, 184] on div "Reject غير متاح" at bounding box center [535, 178] width 47 height 15
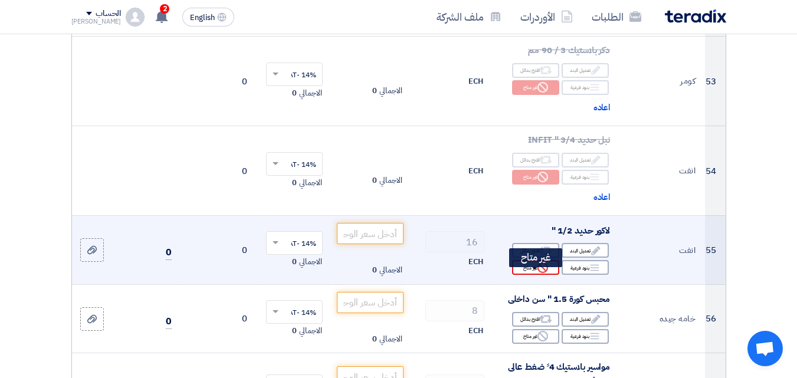
click at [524, 275] on div "Reject غير متاح" at bounding box center [535, 267] width 47 height 15
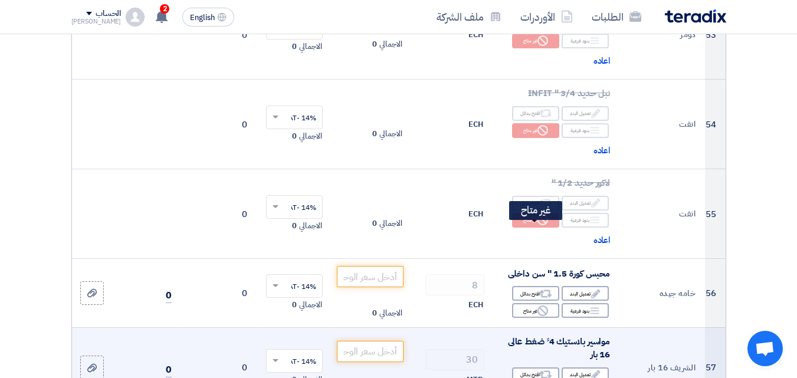
scroll to position [5135, 0]
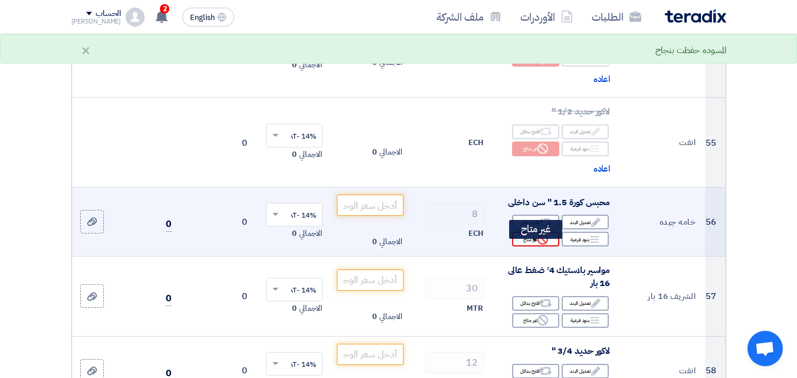
click at [523, 247] on div "Reject غير متاح" at bounding box center [535, 239] width 47 height 15
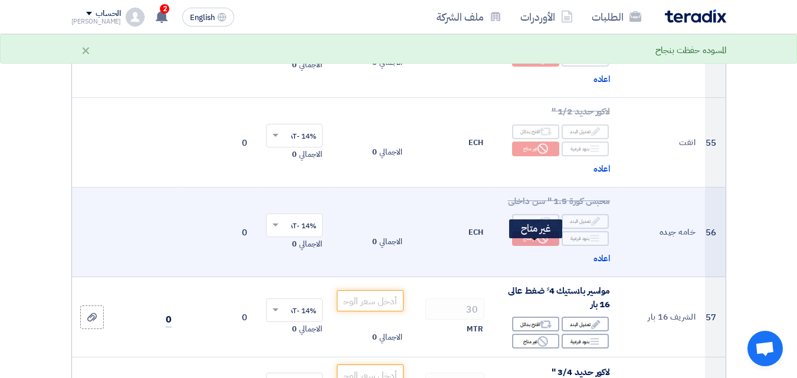
click at [529, 246] on div "Reject غير متاح" at bounding box center [535, 238] width 47 height 15
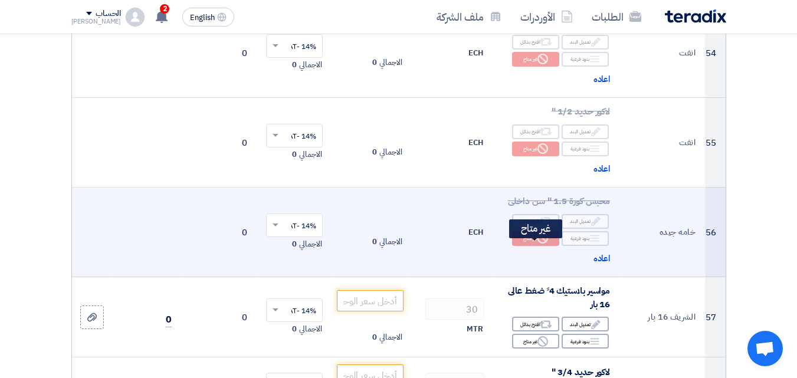
click at [540, 244] on use at bounding box center [543, 238] width 11 height 11
click at [598, 266] on span "اعاده" at bounding box center [602, 259] width 17 height 14
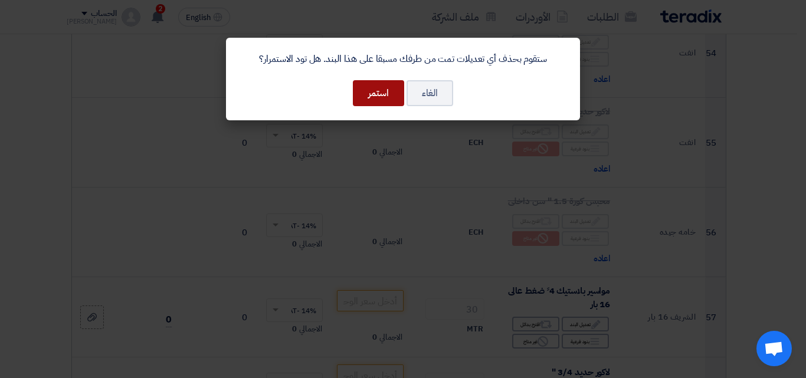
click at [377, 93] on button "استمر" at bounding box center [378, 93] width 51 height 26
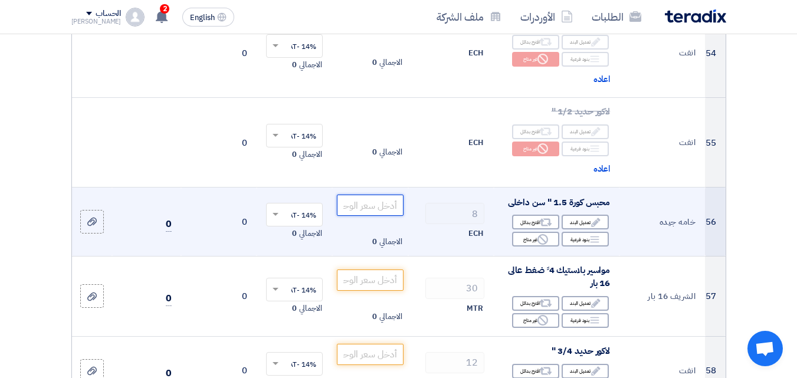
click at [384, 216] on input "number" at bounding box center [370, 205] width 66 height 21
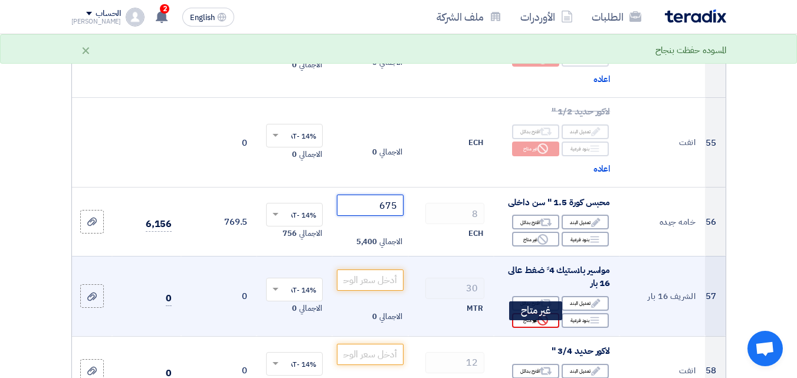
type input "675"
click at [523, 328] on div "Reject غير متاح" at bounding box center [535, 320] width 47 height 15
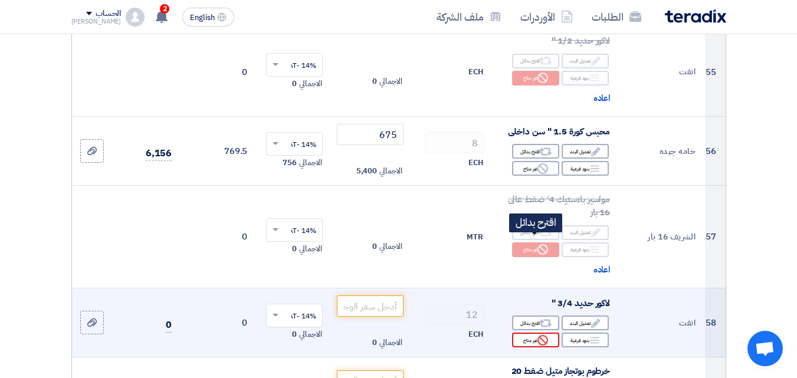
scroll to position [5254, 0]
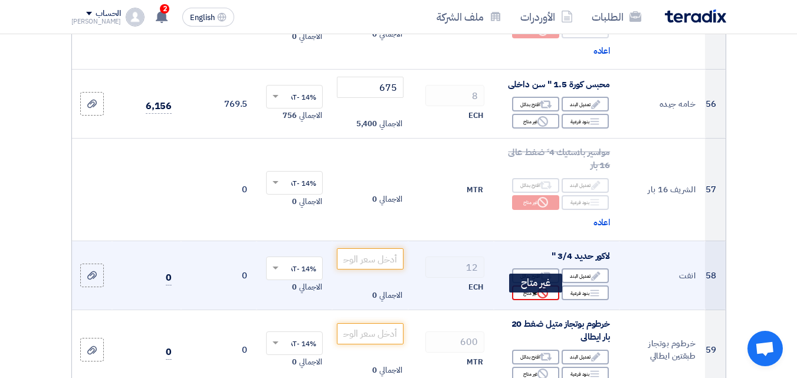
click at [542, 299] on icon "Reject" at bounding box center [543, 293] width 11 height 11
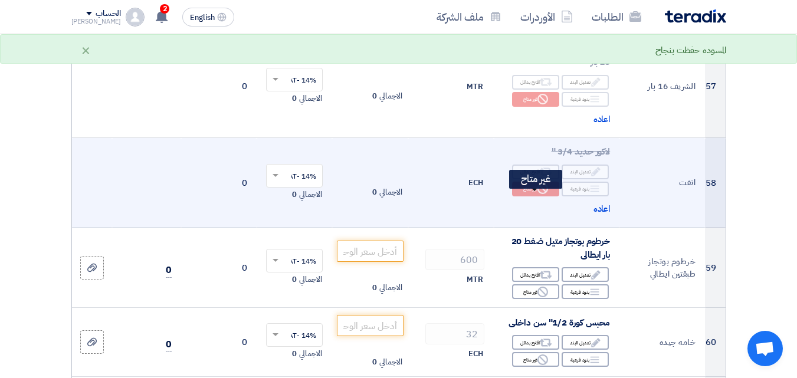
scroll to position [5431, 0]
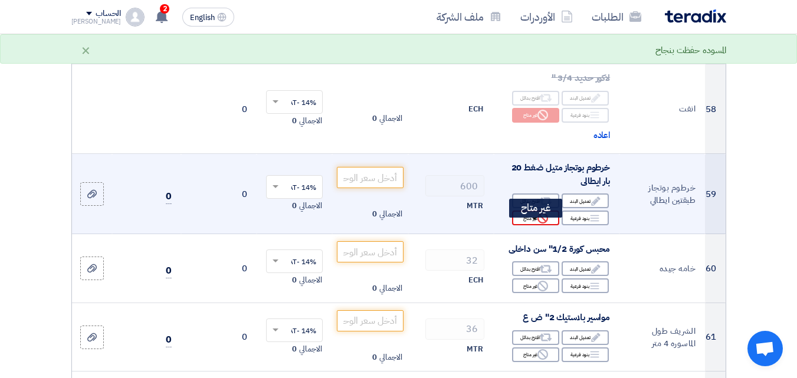
click at [532, 224] on div "Reject غير متاح" at bounding box center [535, 218] width 47 height 15
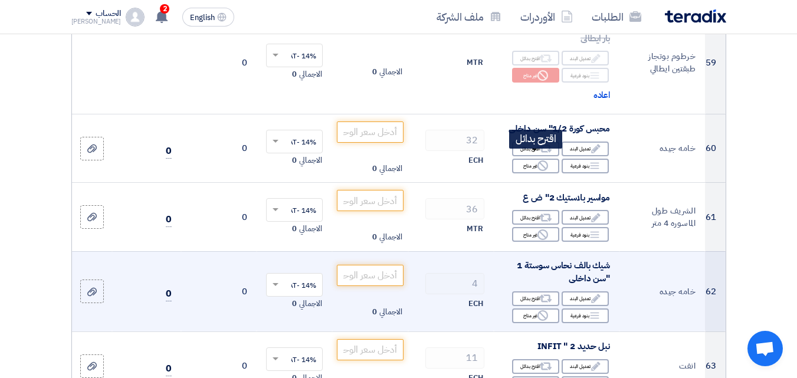
scroll to position [5608, 0]
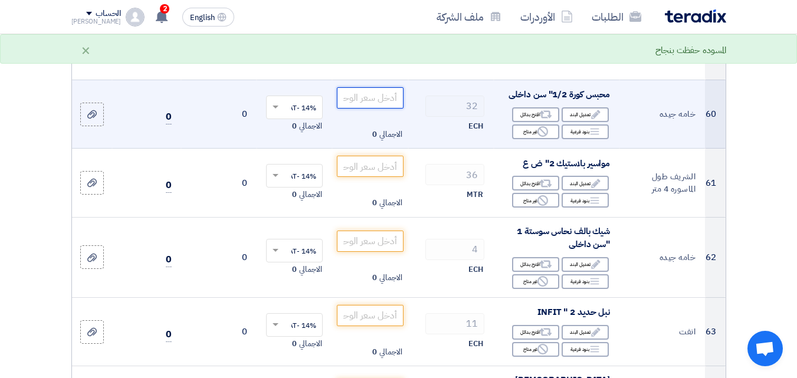
click at [378, 107] on input "number" at bounding box center [370, 97] width 66 height 21
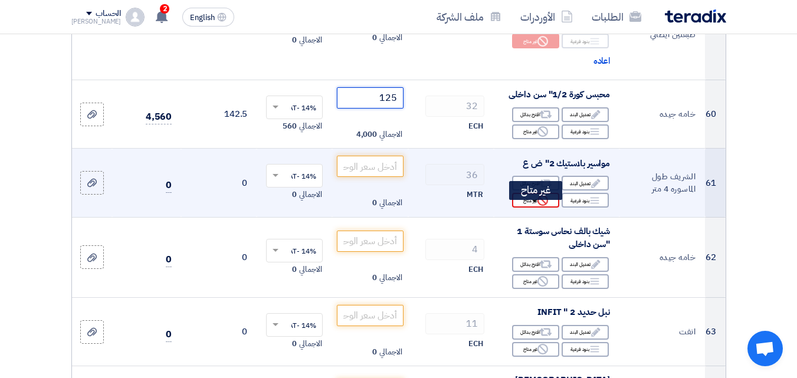
type input "125"
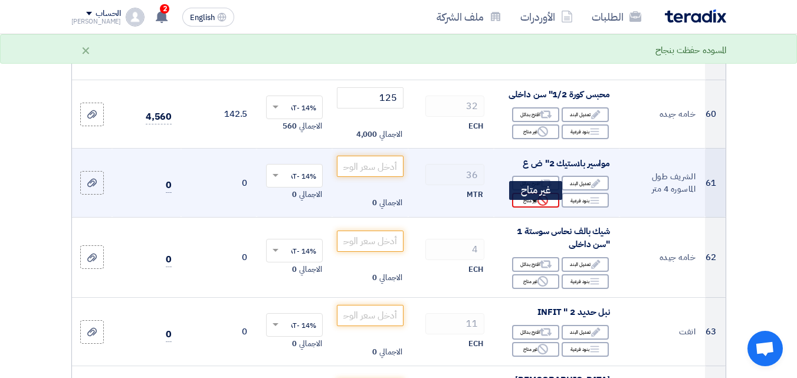
click at [521, 208] on div "Reject غير متاح" at bounding box center [535, 200] width 47 height 15
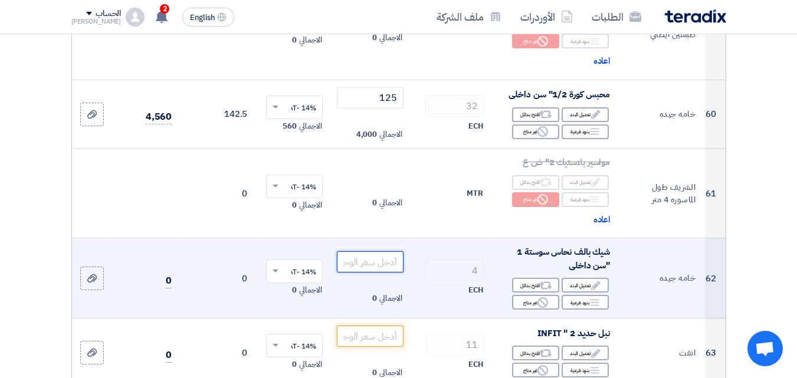
click at [359, 272] on input "number" at bounding box center [370, 261] width 66 height 21
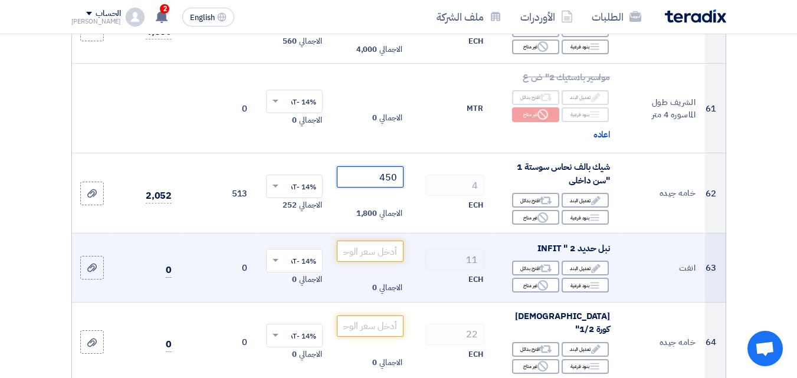
scroll to position [5726, 0]
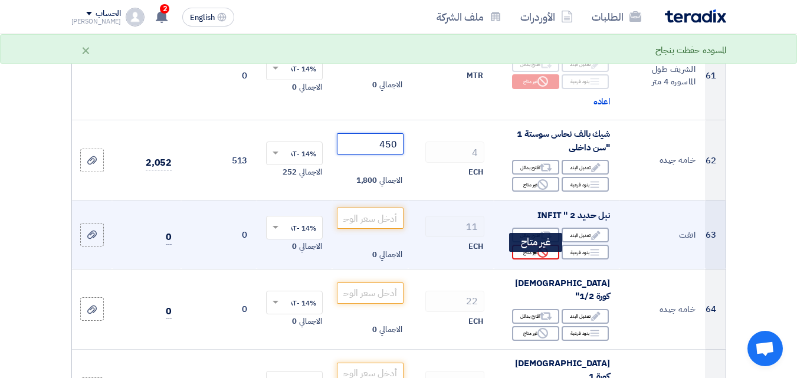
type input "450"
click at [528, 260] on div "Reject غير متاح" at bounding box center [535, 252] width 47 height 15
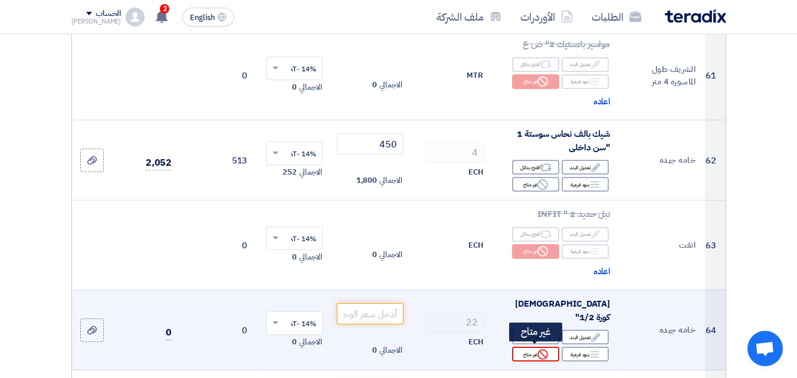
click at [528, 355] on div "Reject غير متاح" at bounding box center [535, 354] width 47 height 15
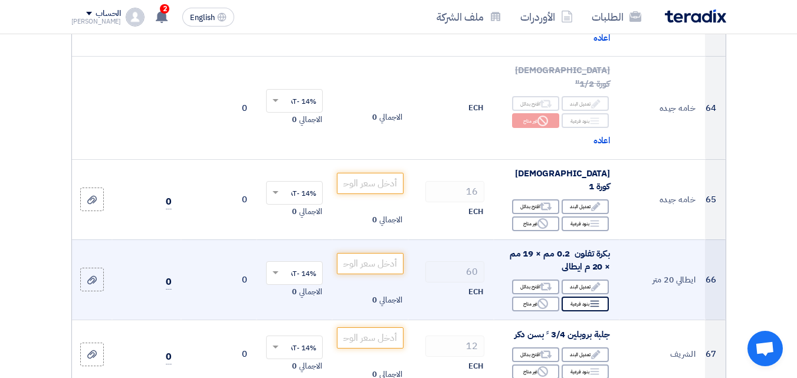
scroll to position [5962, 0]
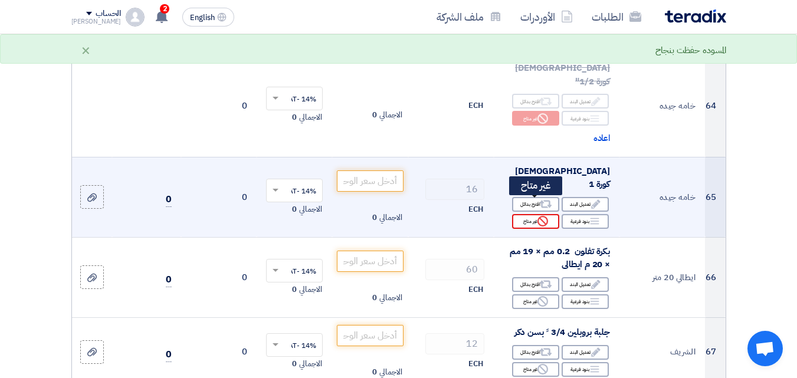
click at [521, 214] on div "Reject غير متاح" at bounding box center [535, 221] width 47 height 15
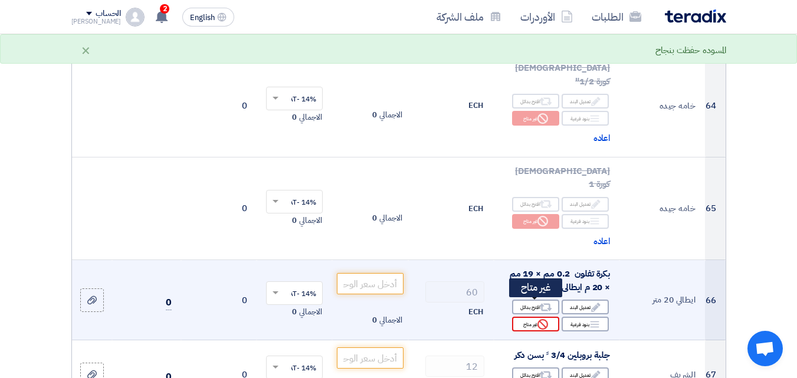
click at [525, 317] on div "Reject غير متاح" at bounding box center [535, 324] width 47 height 15
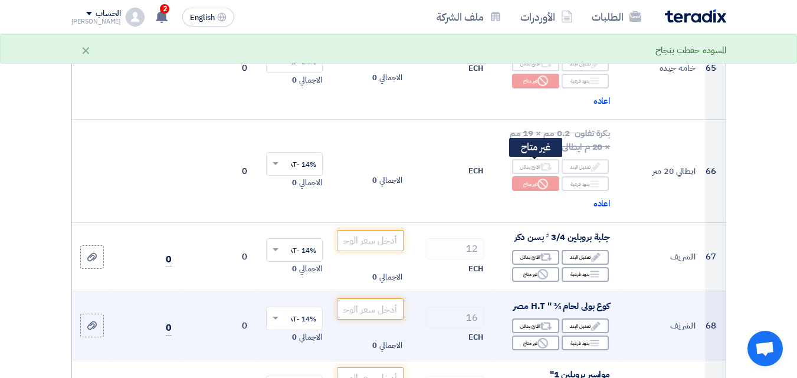
scroll to position [6139, 0]
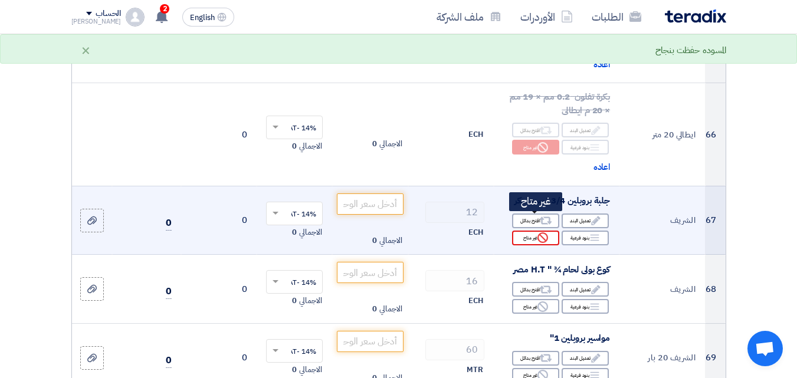
click at [524, 231] on div "Reject غير متاح" at bounding box center [535, 238] width 47 height 15
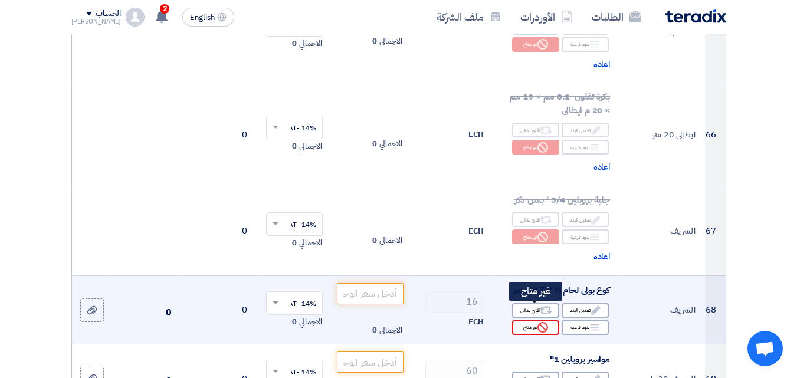
click at [527, 321] on div "Reject غير متاح" at bounding box center [535, 328] width 47 height 15
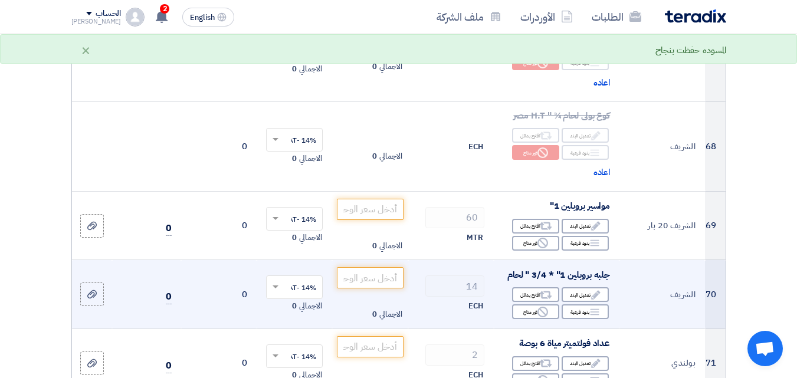
scroll to position [6316, 0]
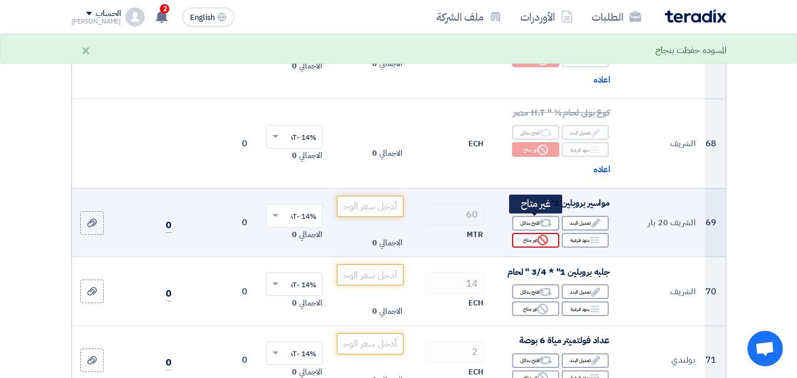
click at [527, 233] on div "Reject غير متاح" at bounding box center [535, 240] width 47 height 15
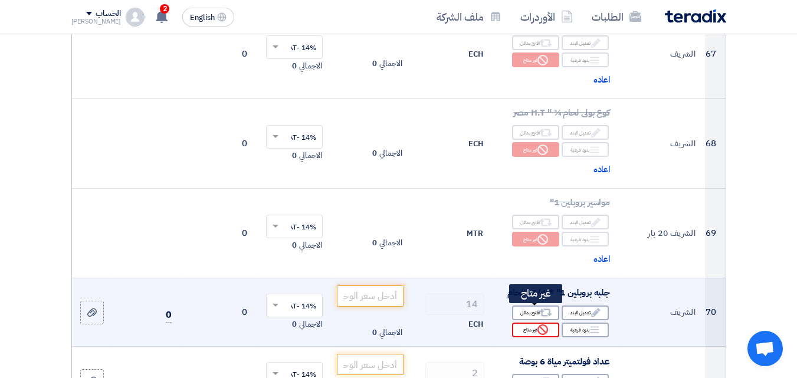
click at [528, 323] on div "Reject غير متاح" at bounding box center [535, 330] width 47 height 15
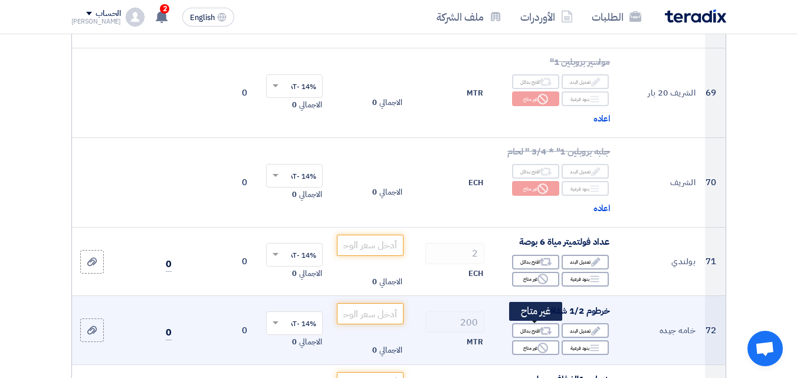
scroll to position [6493, 0]
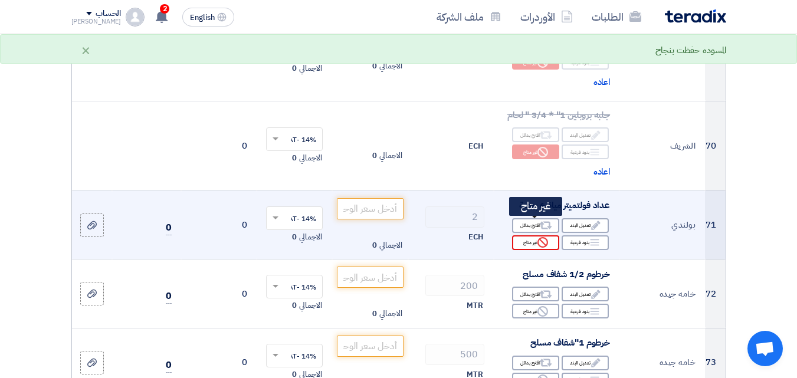
click at [527, 236] on div "Reject غير متاح" at bounding box center [535, 243] width 47 height 15
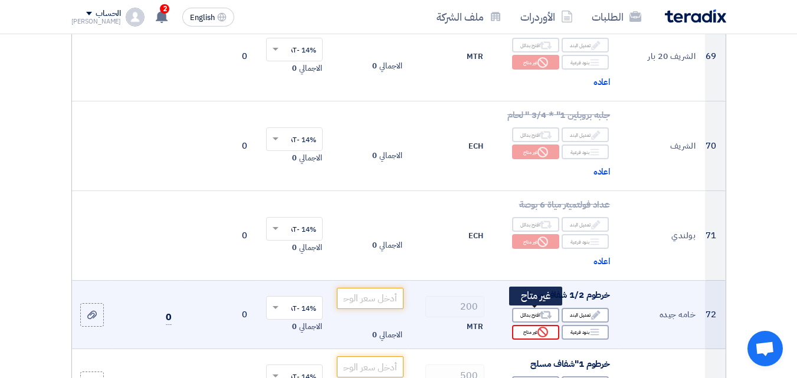
click at [534, 325] on div "Reject غير متاح" at bounding box center [535, 332] width 47 height 15
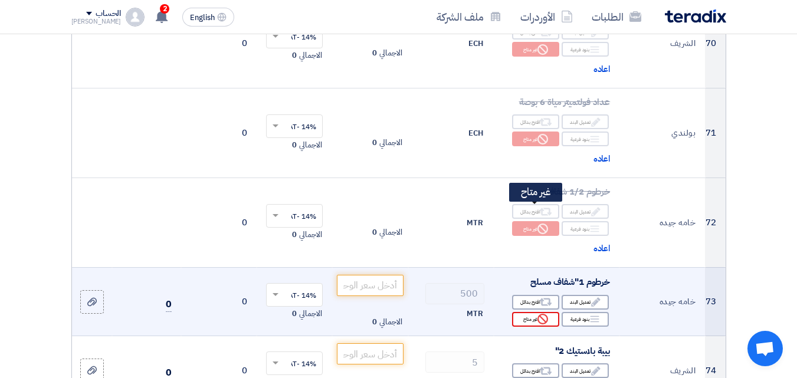
scroll to position [6611, 0]
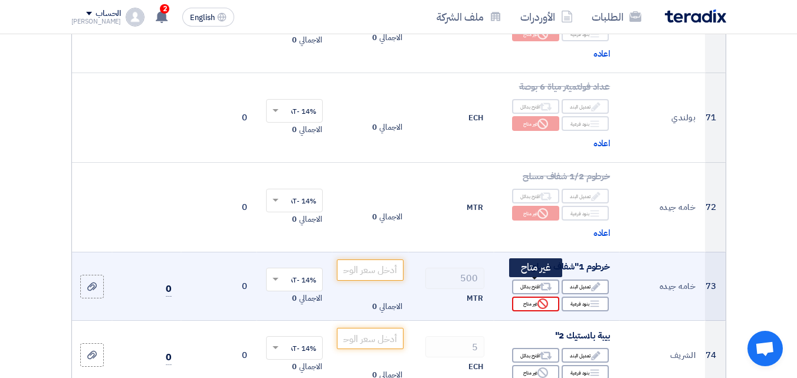
click at [523, 297] on div "Reject غير متاح" at bounding box center [535, 304] width 47 height 15
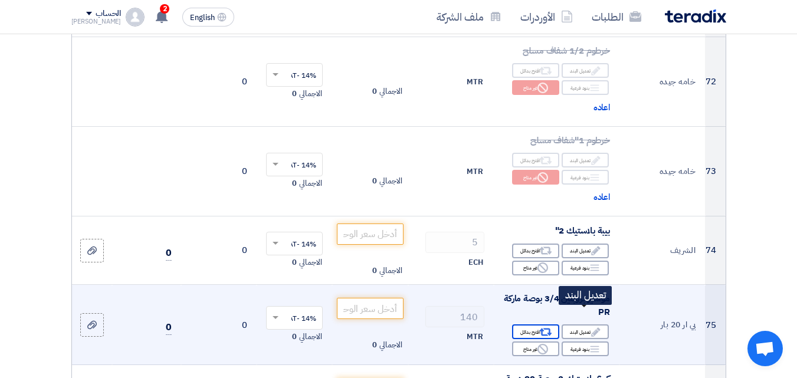
scroll to position [6788, 0]
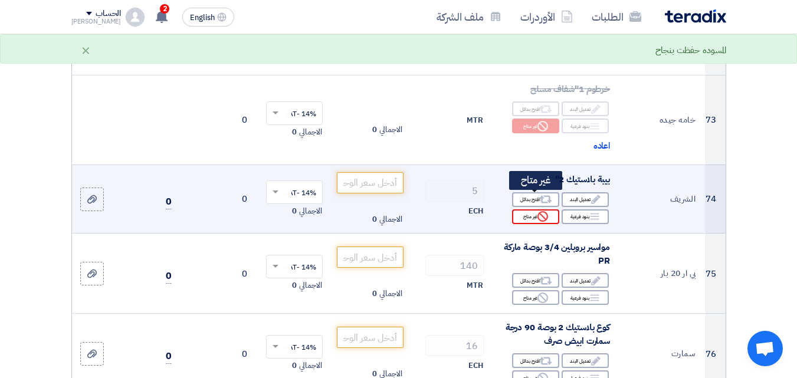
click at [525, 210] on div "Reject غير متاح" at bounding box center [535, 217] width 47 height 15
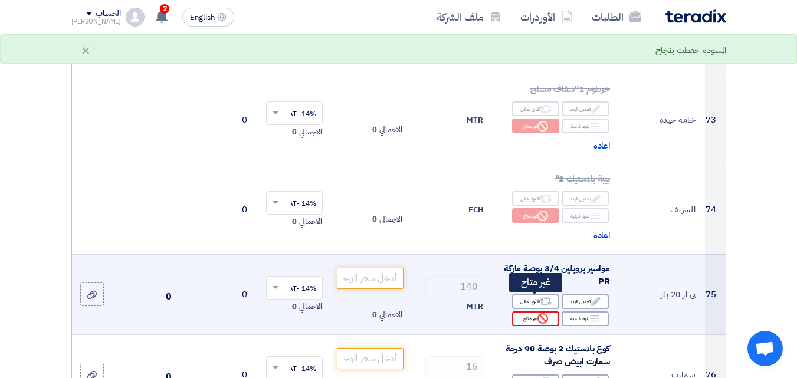
click at [535, 312] on div "Reject غير متاح" at bounding box center [535, 319] width 47 height 15
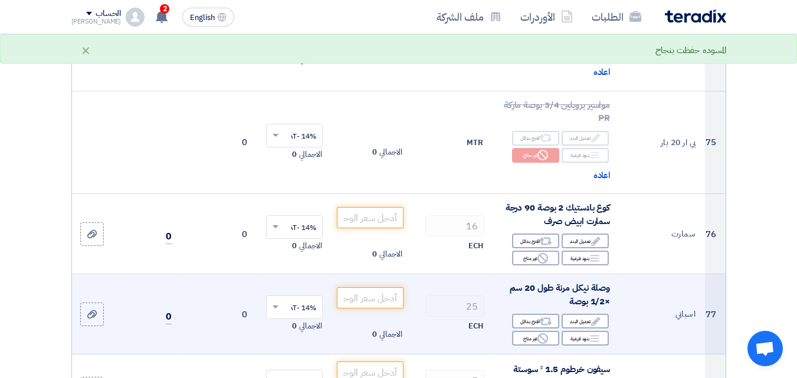
scroll to position [6965, 0]
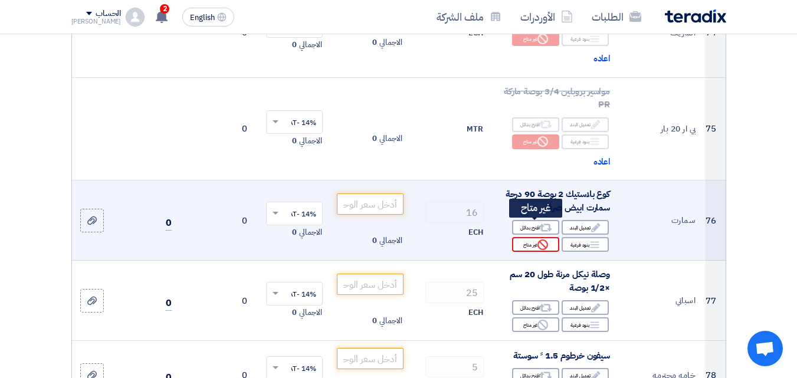
click at [527, 237] on div "Reject غير متاح" at bounding box center [535, 244] width 47 height 15
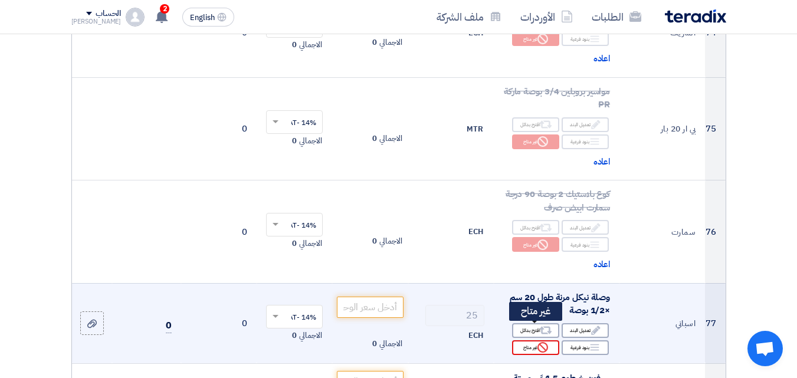
click at [531, 341] on div "Reject غير متاح" at bounding box center [535, 348] width 47 height 15
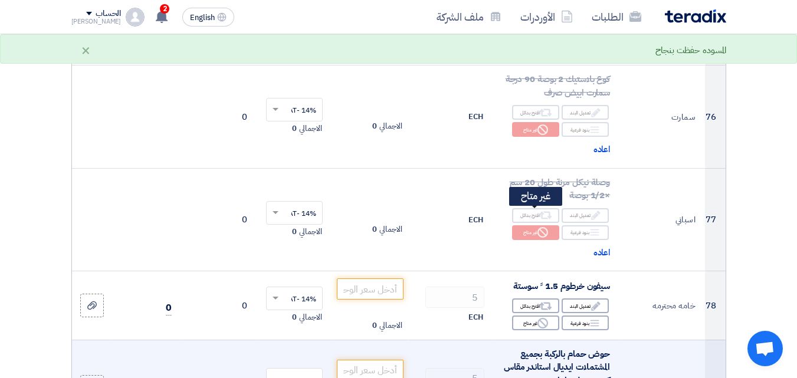
scroll to position [7142, 0]
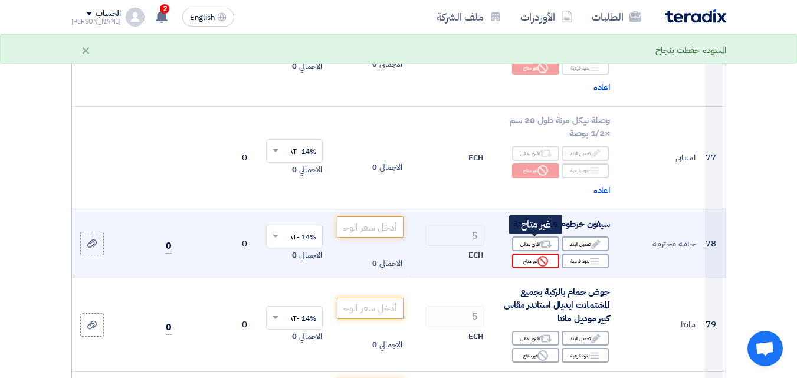
click at [529, 254] on div "Reject غير متاح" at bounding box center [535, 261] width 47 height 15
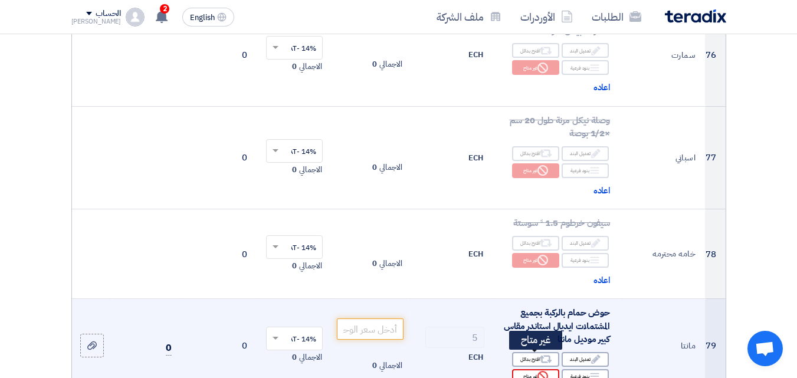
click at [534, 370] on div "Reject غير متاح" at bounding box center [535, 377] width 47 height 15
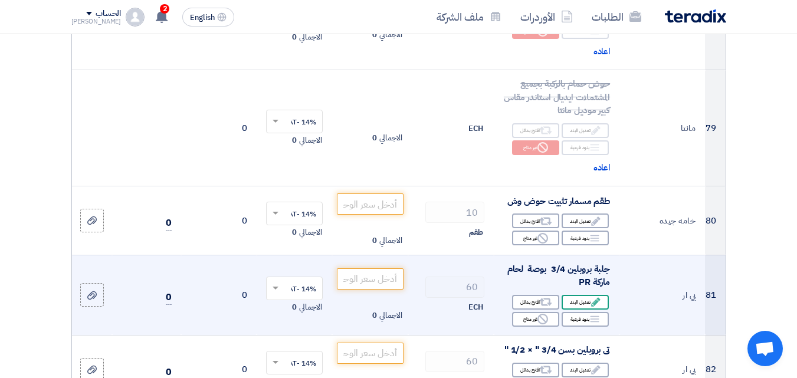
scroll to position [7379, 0]
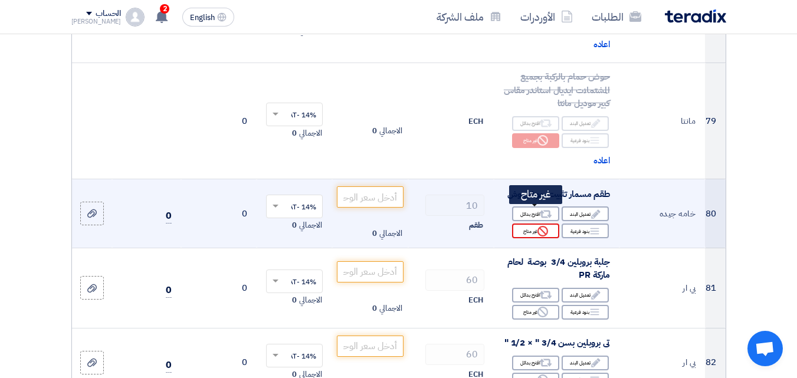
click at [527, 224] on div "Reject غير متاح" at bounding box center [535, 231] width 47 height 15
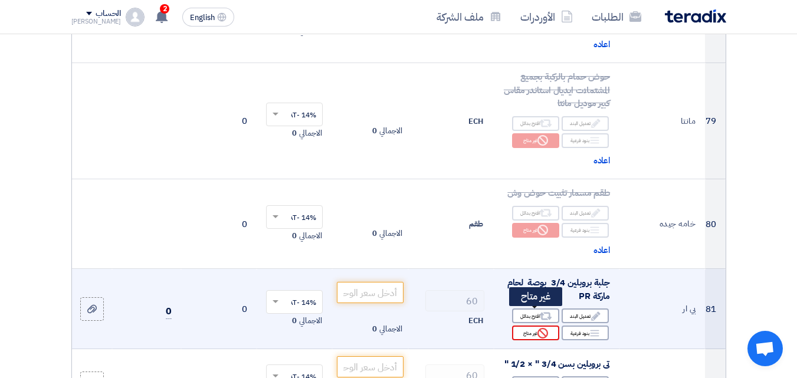
click at [522, 326] on div "Reject غير متاح" at bounding box center [535, 333] width 47 height 15
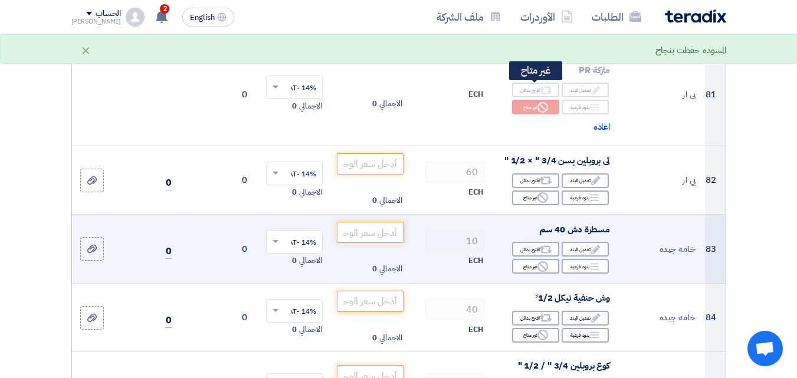
scroll to position [7615, 0]
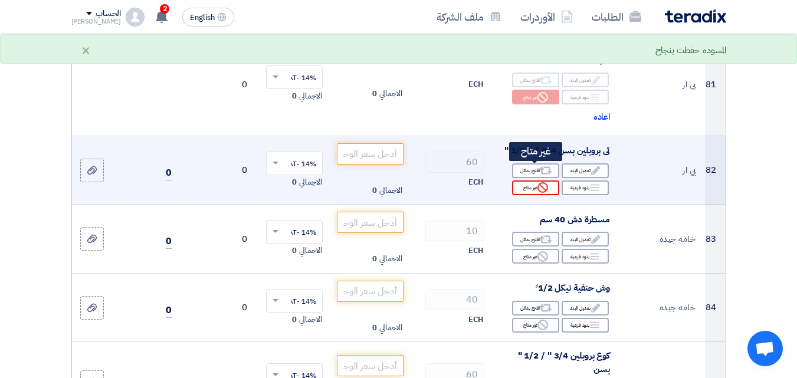
click at [528, 181] on div "Reject غير متاح" at bounding box center [535, 188] width 47 height 15
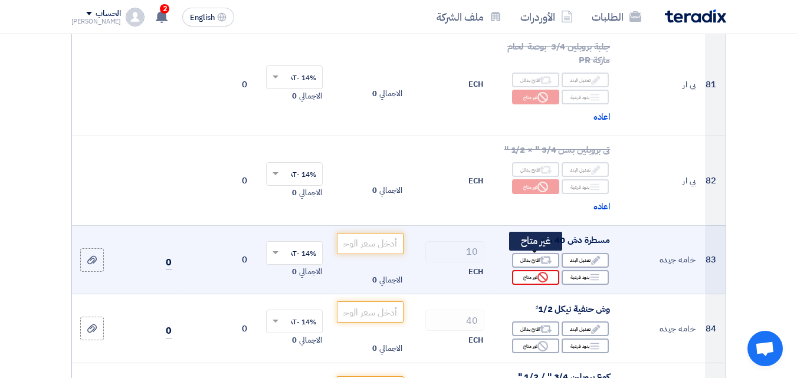
click at [526, 270] on div "Reject غير متاح" at bounding box center [535, 277] width 47 height 15
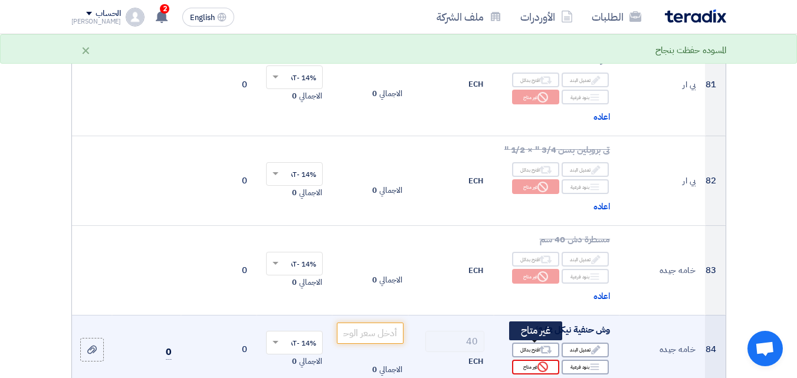
click at [526, 360] on div "Reject غير متاح" at bounding box center [535, 367] width 47 height 15
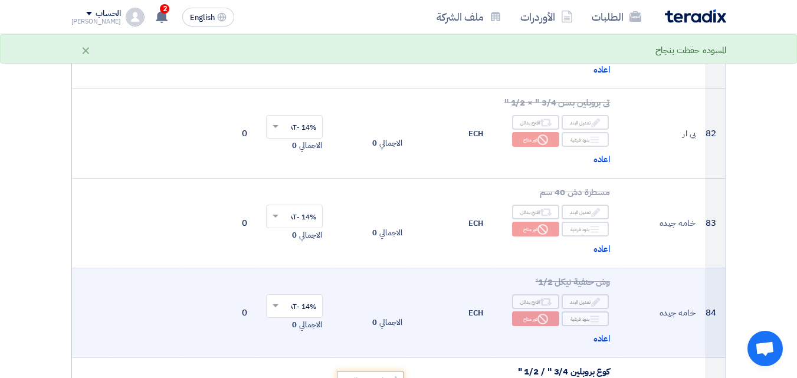
scroll to position [7792, 0]
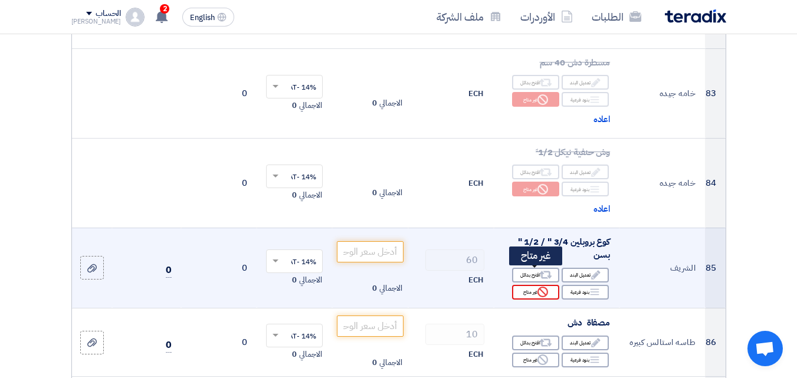
click at [528, 285] on div "Reject غير متاح" at bounding box center [535, 292] width 47 height 15
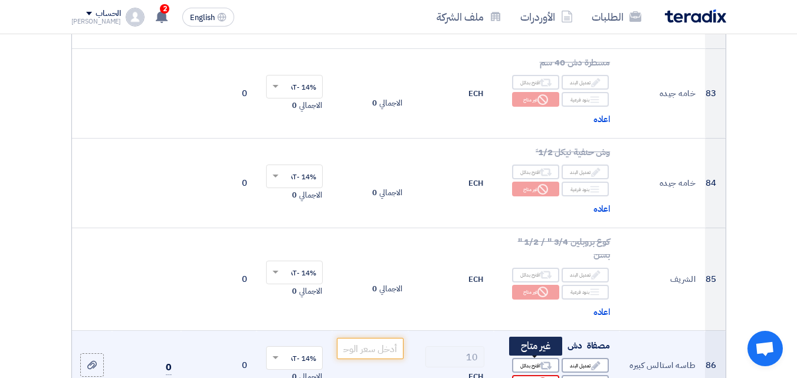
click at [532, 375] on div "Reject غير متاح" at bounding box center [535, 382] width 47 height 15
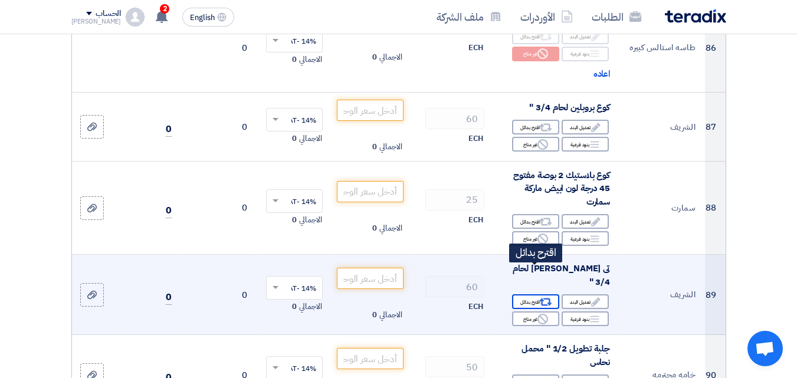
scroll to position [8146, 0]
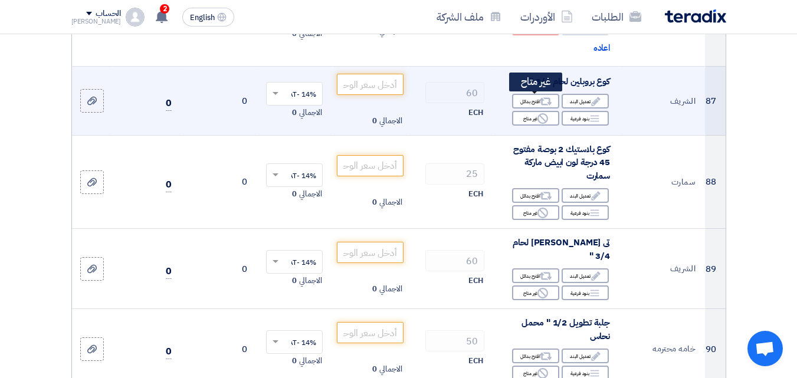
click at [532, 111] on div "Reject غير متاح" at bounding box center [535, 118] width 47 height 15
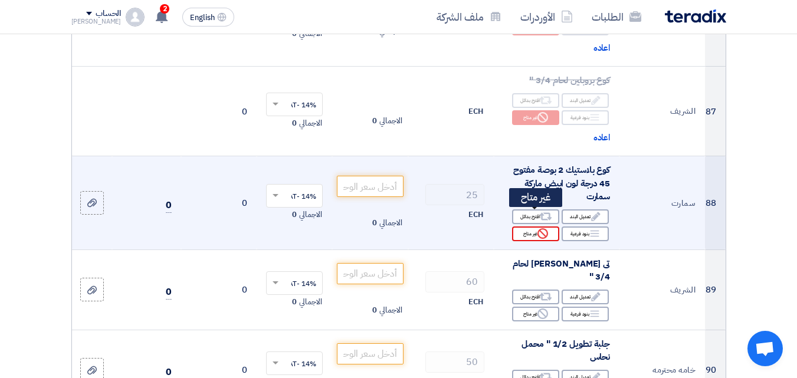
click at [529, 227] on div "Reject غير متاح" at bounding box center [535, 234] width 47 height 15
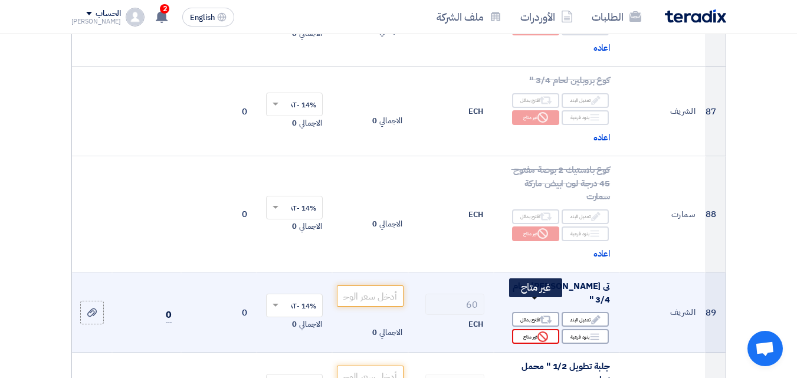
click at [528, 329] on div "Reject غير متاح" at bounding box center [535, 336] width 47 height 15
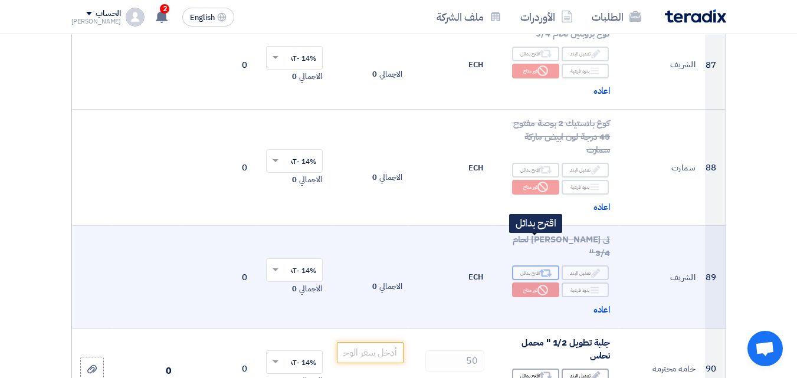
scroll to position [8264, 0]
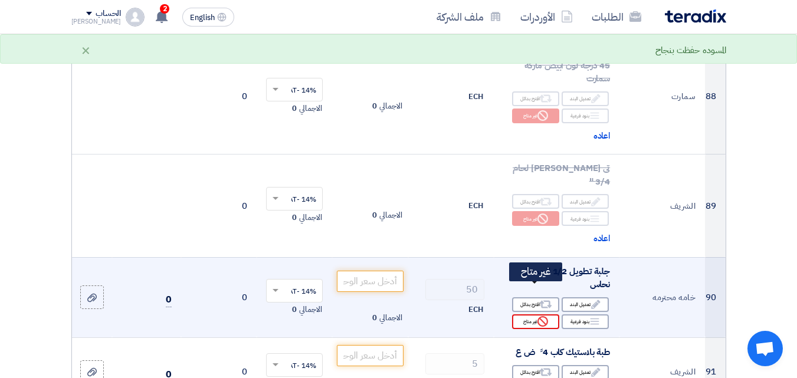
click at [528, 315] on div "Reject غير متاح" at bounding box center [535, 322] width 47 height 15
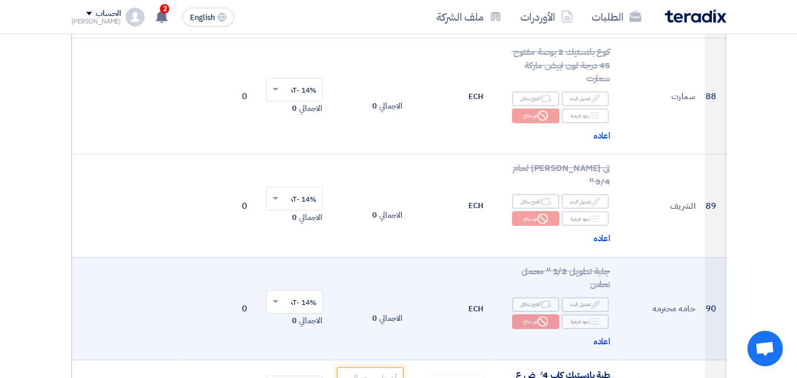
scroll to position [8382, 0]
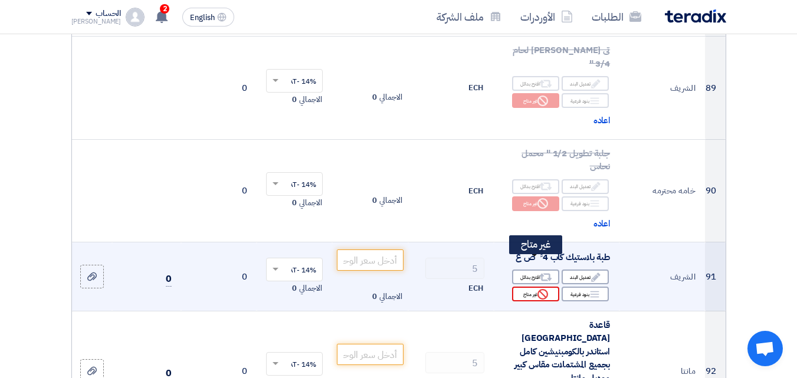
click at [532, 287] on div "Reject غير متاح" at bounding box center [535, 294] width 47 height 15
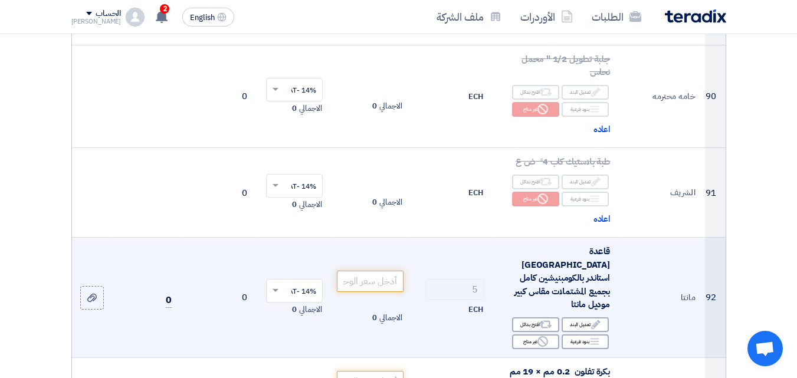
scroll to position [8559, 0]
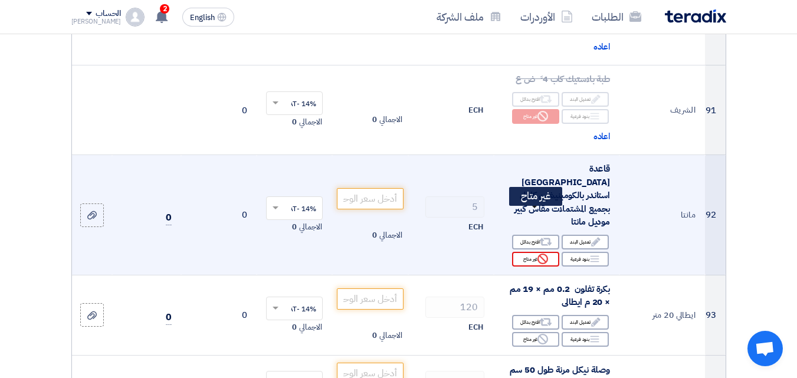
click at [529, 252] on div "Reject غير متاح" at bounding box center [535, 259] width 47 height 15
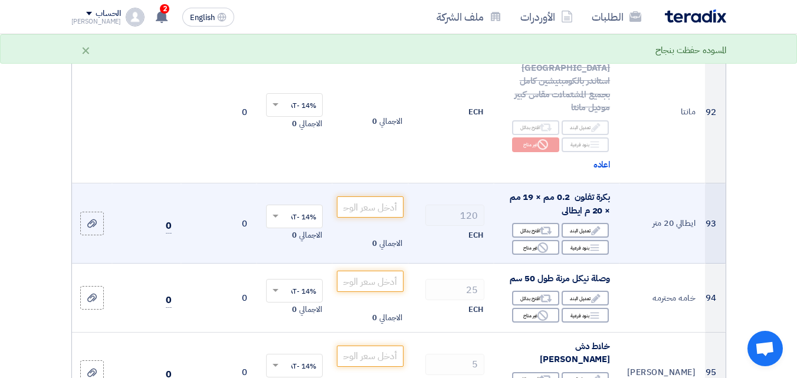
scroll to position [8736, 0]
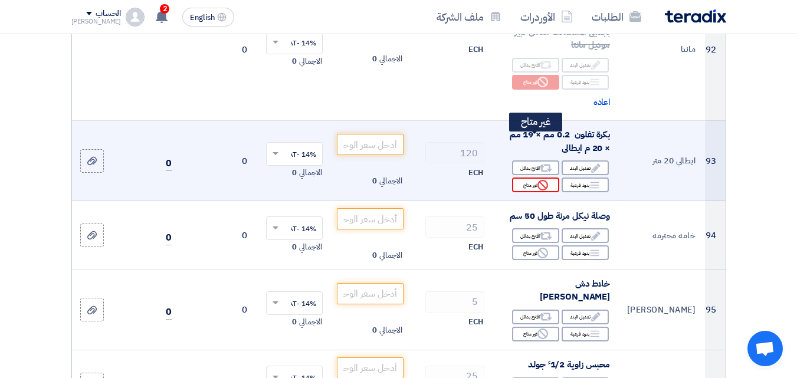
click at [529, 178] on div "Reject غير متاح" at bounding box center [535, 185] width 47 height 15
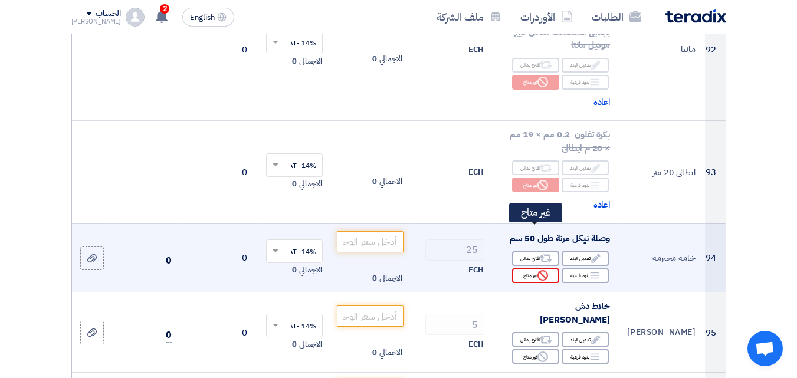
click at [528, 269] on div "Reject غير متاح" at bounding box center [535, 276] width 47 height 15
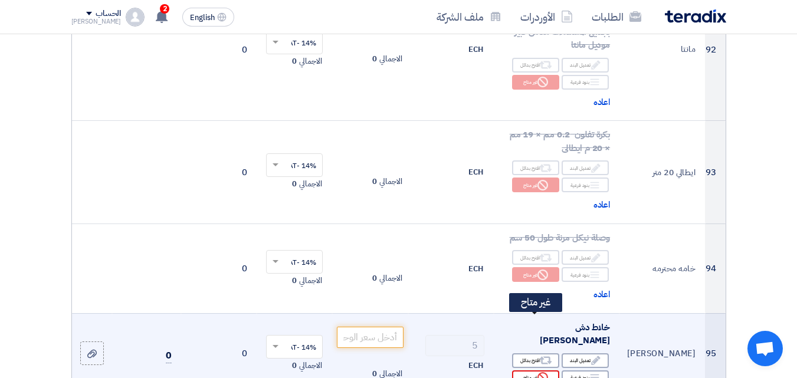
click at [521, 371] on div "Reject غير متاح" at bounding box center [535, 378] width 47 height 15
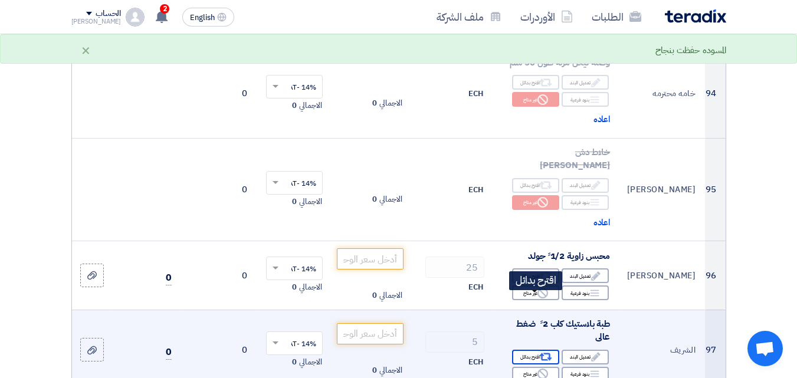
scroll to position [8913, 0]
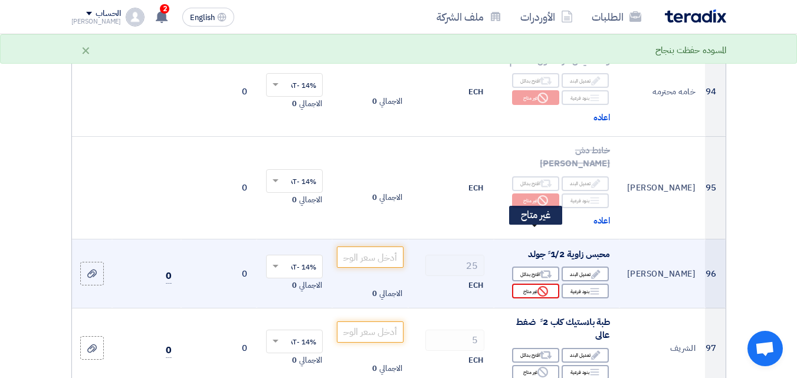
click at [530, 284] on div "Reject غير متاح" at bounding box center [535, 291] width 47 height 15
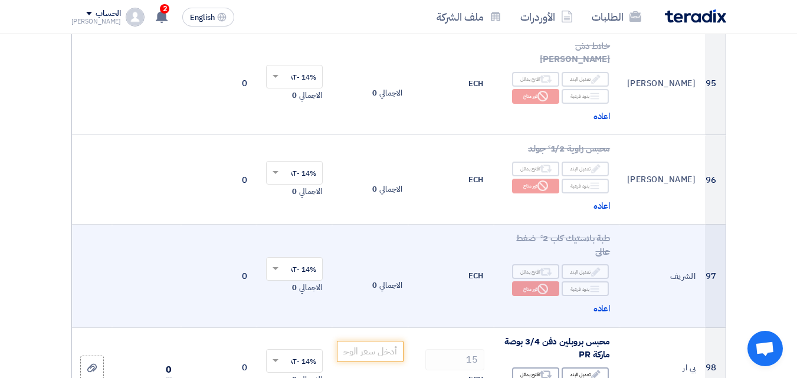
scroll to position [9090, 0]
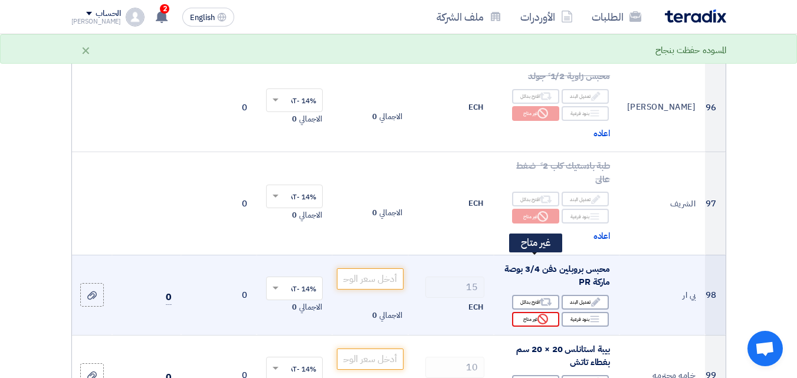
click at [526, 312] on div "Reject غير متاح" at bounding box center [535, 319] width 47 height 15
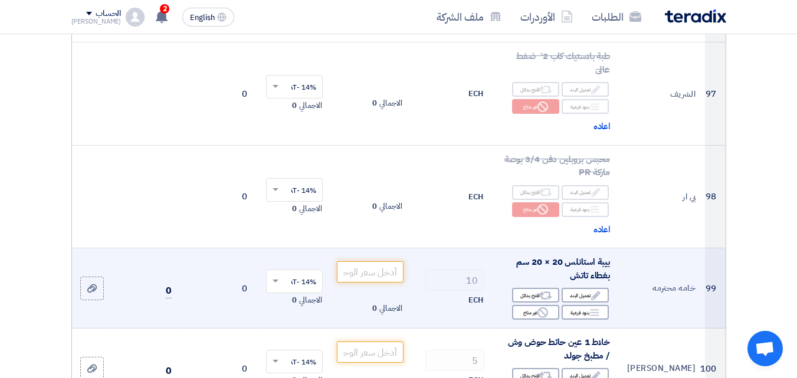
scroll to position [9208, 0]
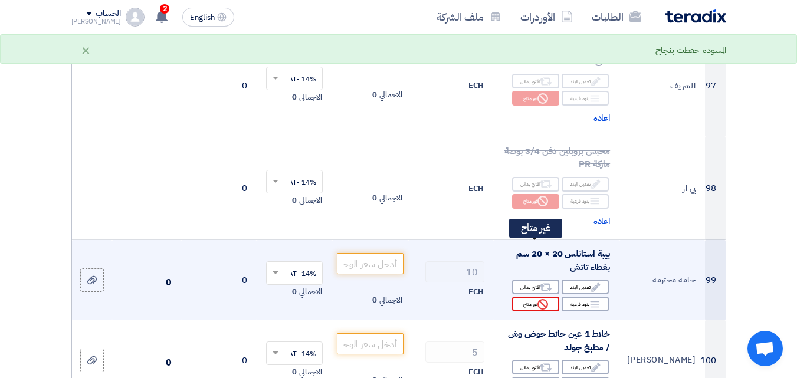
click at [533, 297] on div "Reject غير متاح" at bounding box center [535, 304] width 47 height 15
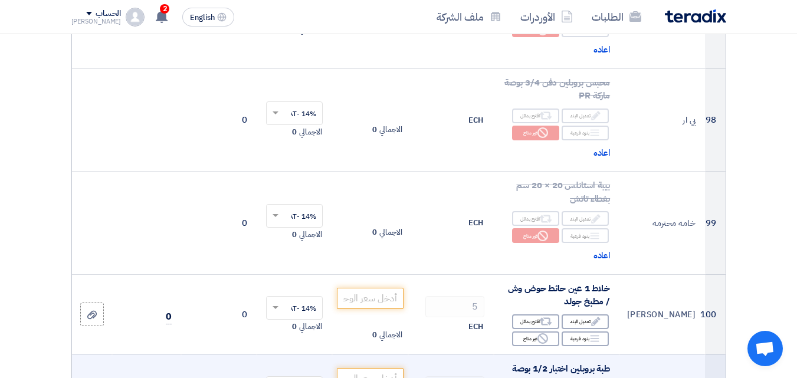
scroll to position [9326, 0]
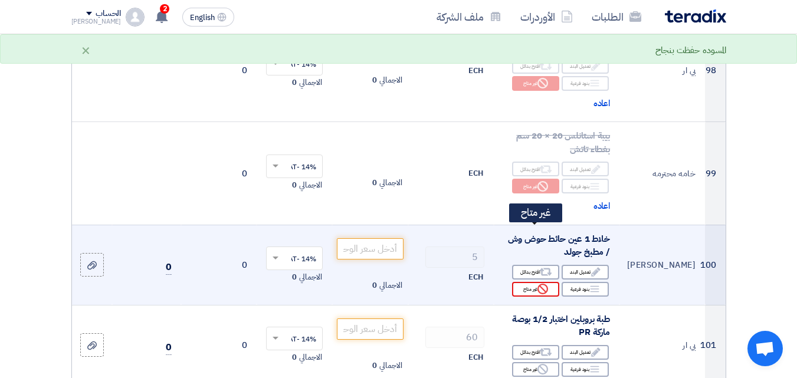
click at [522, 282] on div "Reject غير متاح" at bounding box center [535, 289] width 47 height 15
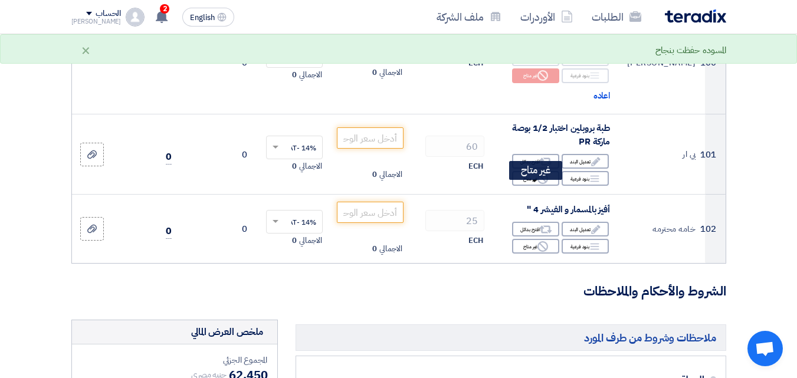
scroll to position [9563, 0]
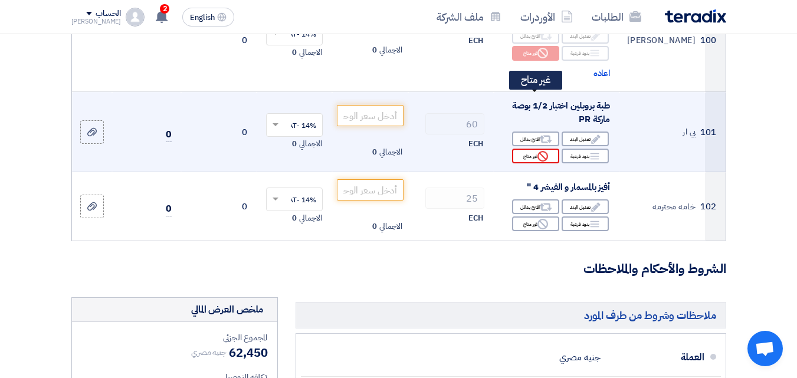
click at [525, 149] on div "Reject غير متاح" at bounding box center [535, 156] width 47 height 15
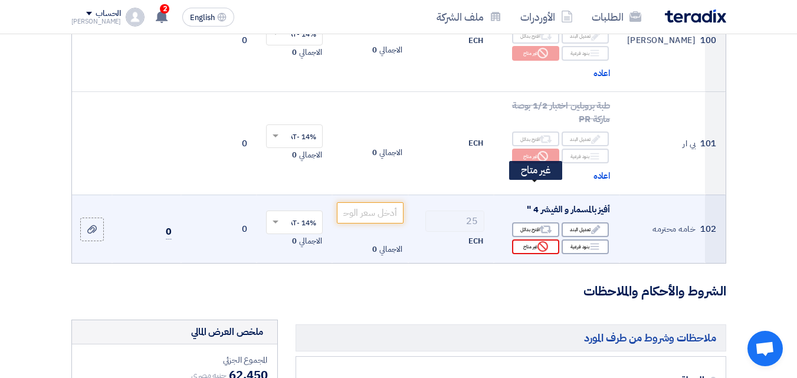
click at [531, 240] on div "Reject غير متاح" at bounding box center [535, 247] width 47 height 15
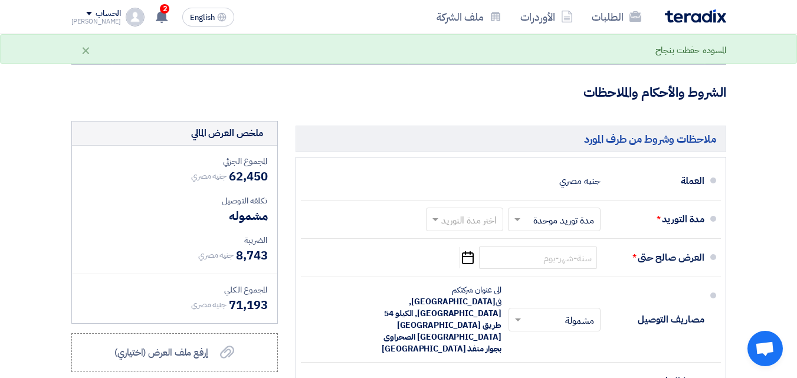
scroll to position [9799, 0]
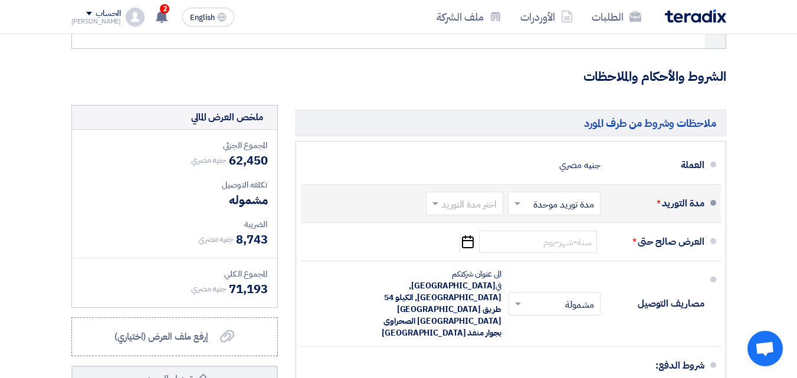
click at [519, 198] on span at bounding box center [516, 204] width 15 height 12
click at [533, 240] on div "مدة توريد موحدة" at bounding box center [556, 250] width 91 height 21
click at [435, 198] on span at bounding box center [434, 204] width 15 height 12
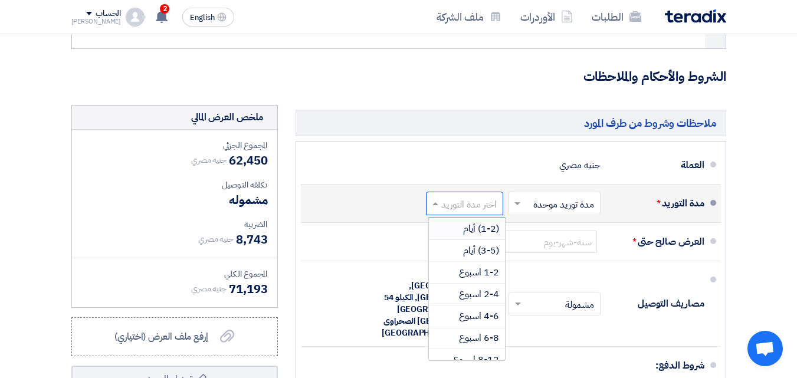
click at [473, 222] on span "(1-2) أيام" at bounding box center [481, 229] width 36 height 14
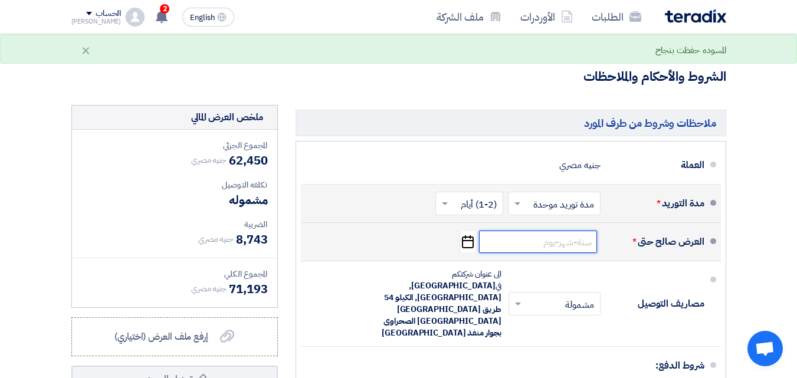
click at [564, 231] on input at bounding box center [538, 242] width 118 height 22
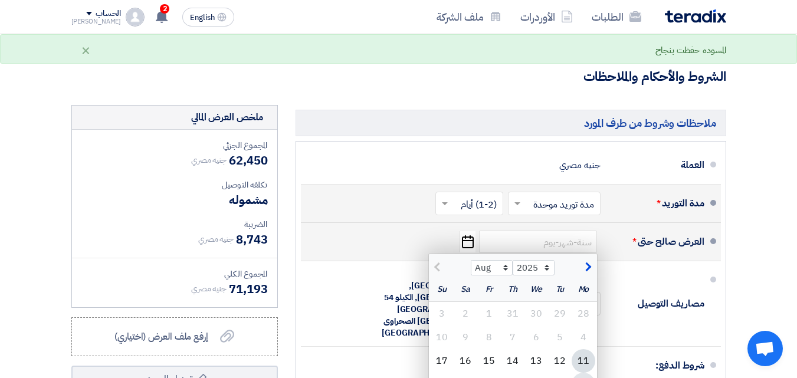
click at [586, 373] on div "18" at bounding box center [584, 385] width 24 height 24
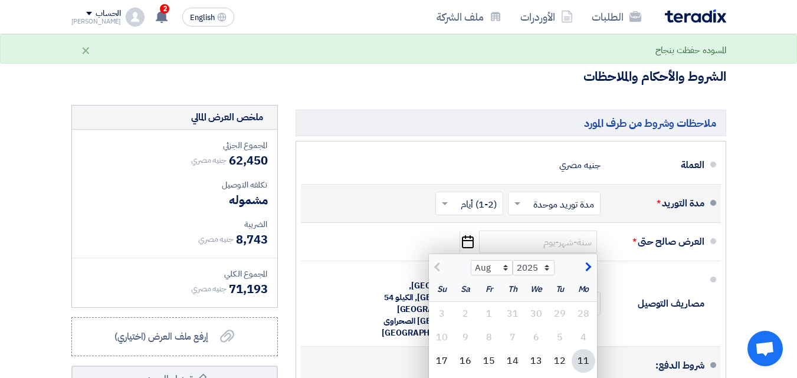
type input "[DATE]"
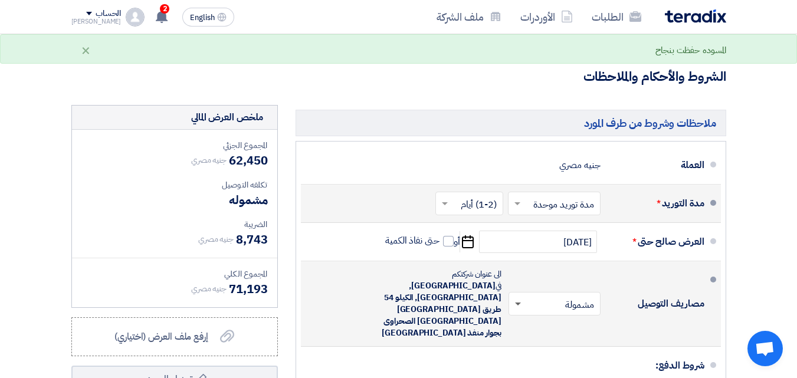
click at [519, 303] on span at bounding box center [518, 305] width 6 height 4
click at [577, 344] on span "غير مشمولة" at bounding box center [575, 351] width 41 height 14
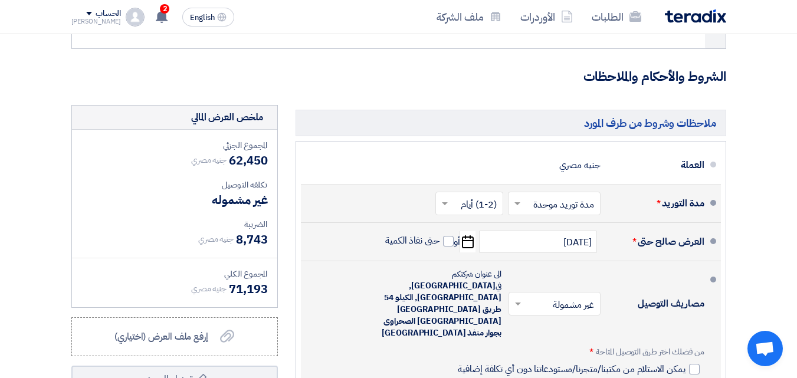
click at [453, 235] on span "حتى نفاذ الكمية" at bounding box center [419, 242] width 68 height 15
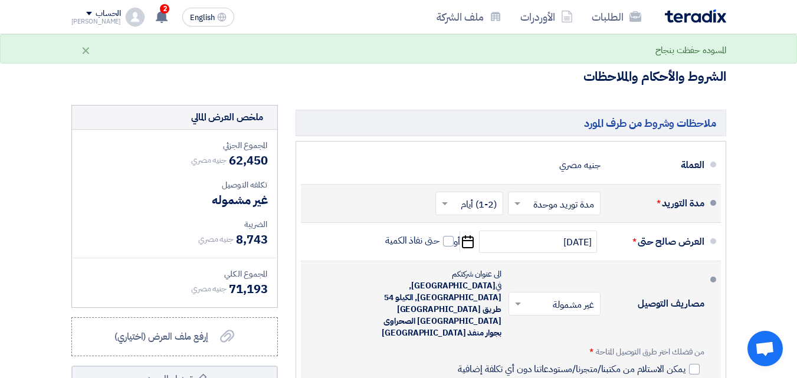
click at [693, 364] on div at bounding box center [694, 369] width 11 height 11
click at [685, 363] on input "يمكن الاستلام من مكتبنا/متجرنا/مستودعاتنا دون أي تكلفة إضافية" at bounding box center [571, 374] width 230 height 22
checkbox input "true"
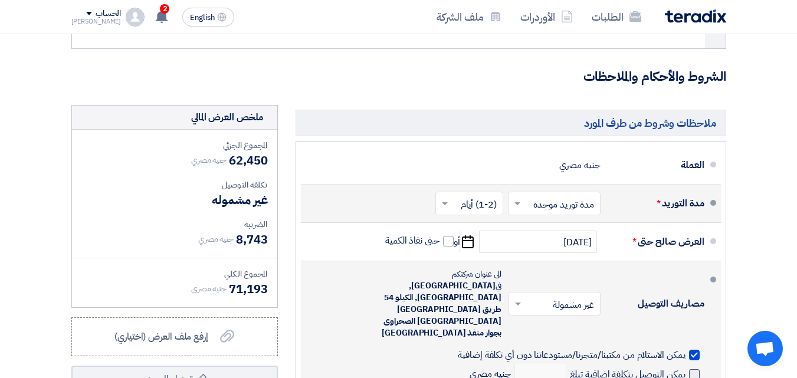
click at [692, 370] on span at bounding box center [694, 375] width 11 height 11
click at [686, 368] on input "يمكن التوصيل بتكلفة إضافية تبلغ" at bounding box center [627, 379] width 118 height 22
checkbox input "true"
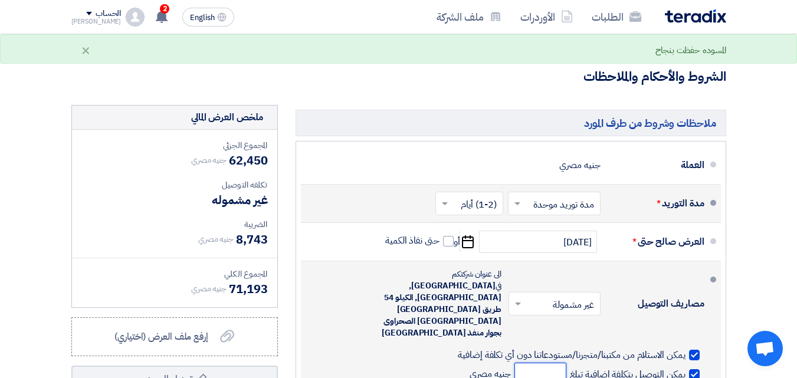
click at [521, 363] on input "number" at bounding box center [541, 374] width 52 height 22
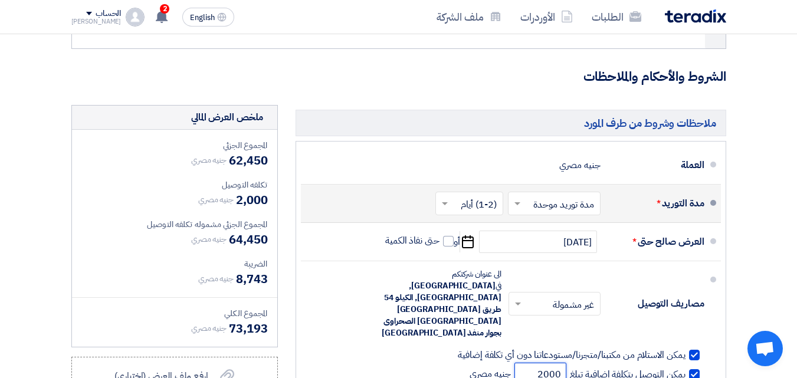
scroll to position [9917, 0]
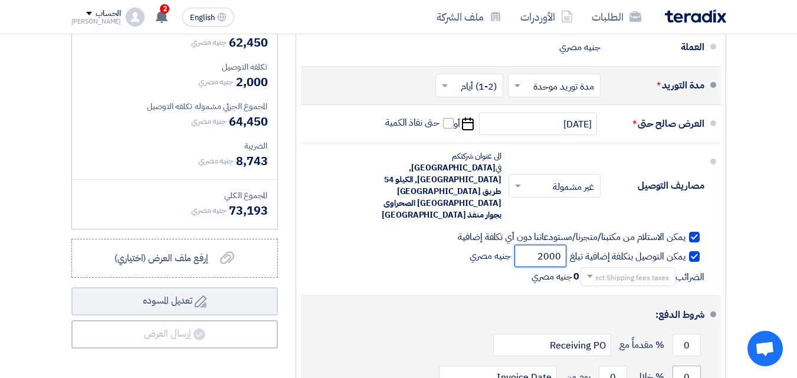
type input "2000"
click at [686, 366] on input "0" at bounding box center [687, 377] width 28 height 22
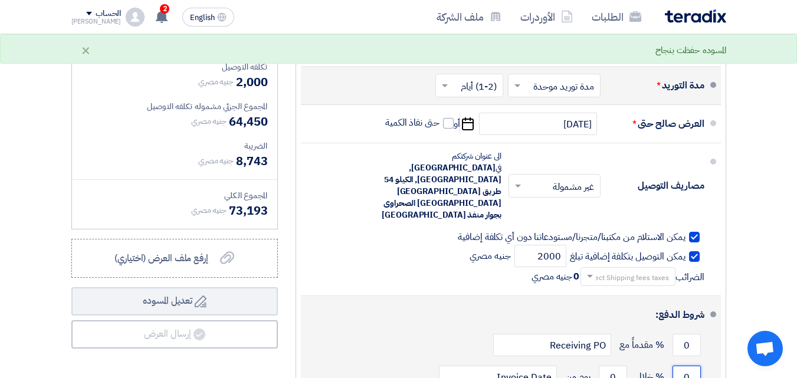
click at [686, 366] on input "0" at bounding box center [687, 377] width 28 height 22
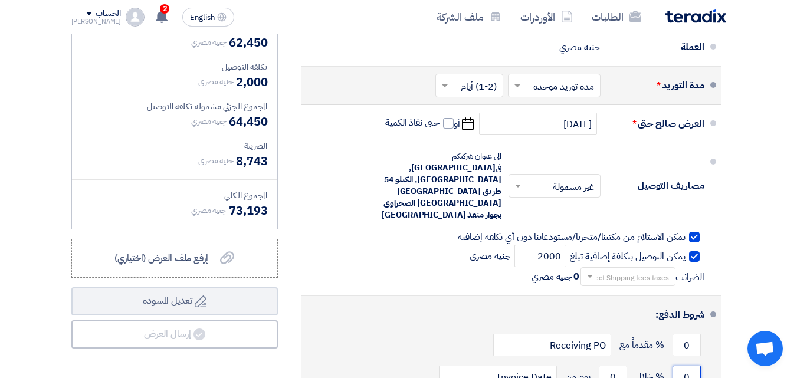
click at [686, 366] on input "0" at bounding box center [687, 377] width 28 height 22
click at [688, 366] on input "0" at bounding box center [687, 377] width 28 height 22
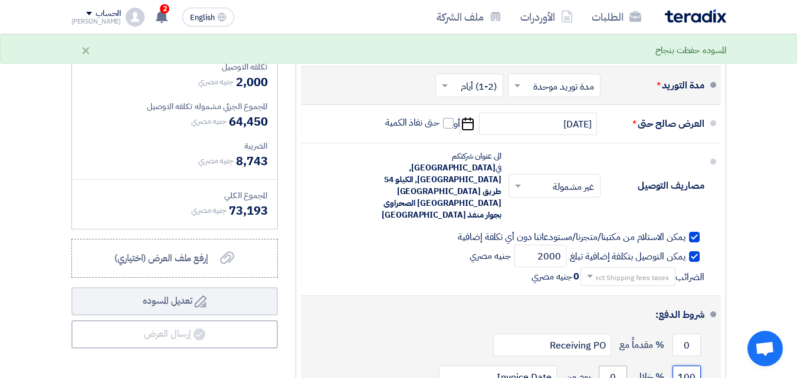
type input "100"
click at [613, 366] on input "0" at bounding box center [613, 377] width 28 height 22
click at [615, 366] on input "0" at bounding box center [613, 377] width 28 height 22
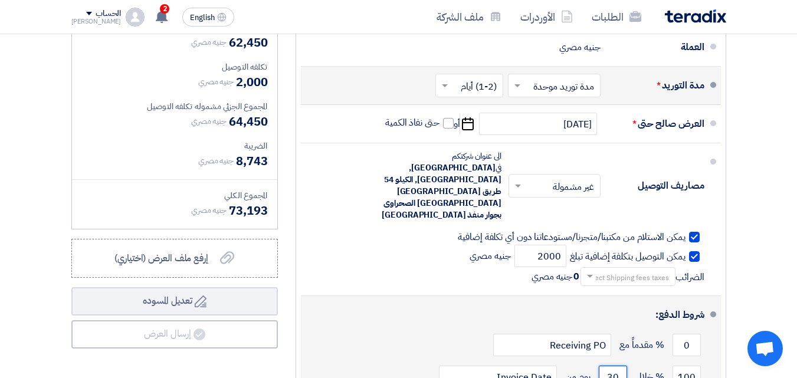
type input "30"
click at [399, 361] on div "100 % خلال 30 يوم من Invoice Date" at bounding box center [507, 377] width 394 height 32
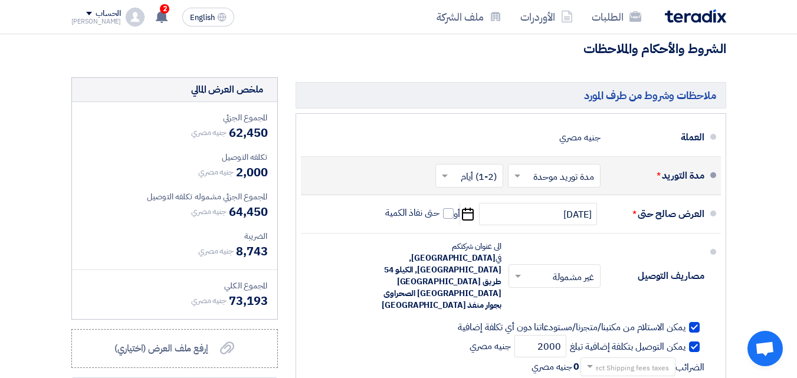
scroll to position [9799, 0]
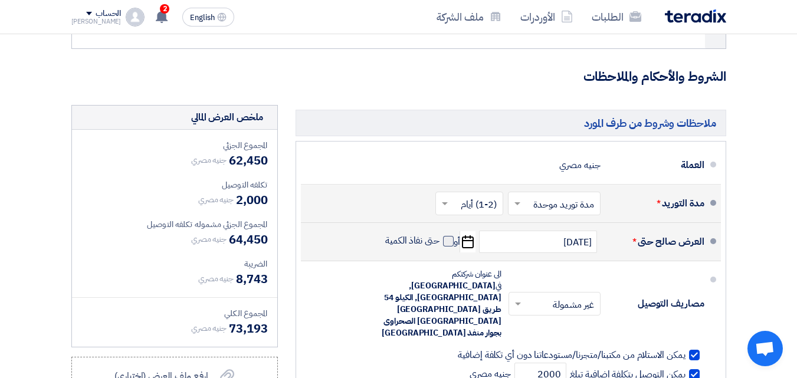
click at [447, 236] on span at bounding box center [448, 241] width 11 height 11
click at [440, 235] on input "حتى نفاذ الكمية" at bounding box center [411, 246] width 57 height 22
checkbox input "true"
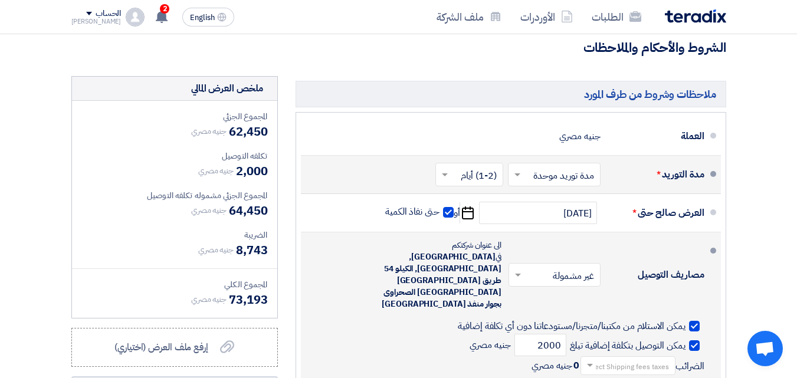
scroll to position [9808, 0]
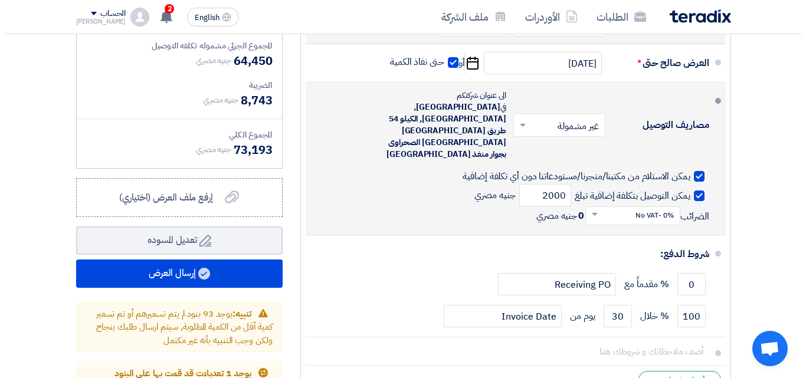
scroll to position [9985, 0]
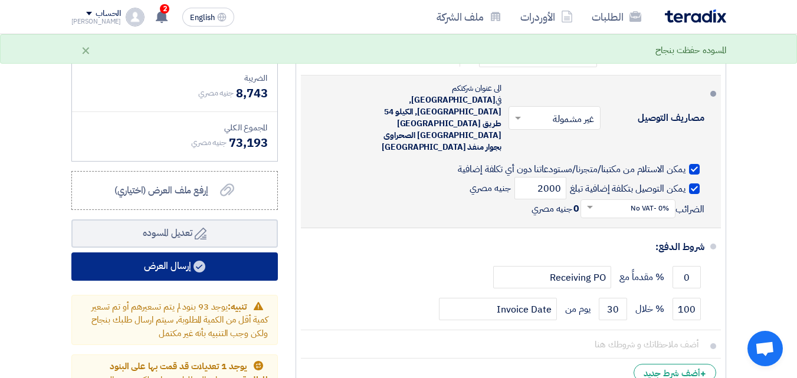
click at [167, 253] on button "إرسال العرض" at bounding box center [174, 267] width 207 height 28
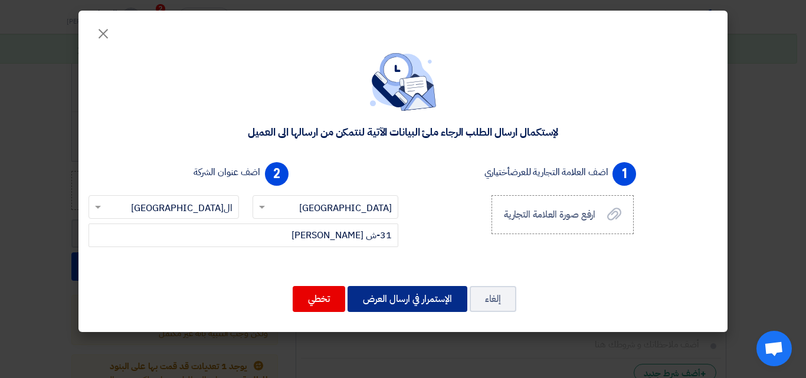
click at [406, 306] on button "الإستمرار في ارسال العرض" at bounding box center [408, 299] width 120 height 26
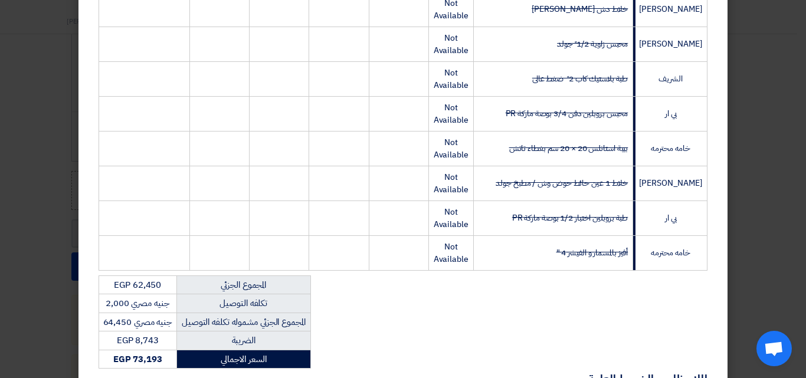
scroll to position [3866, 0]
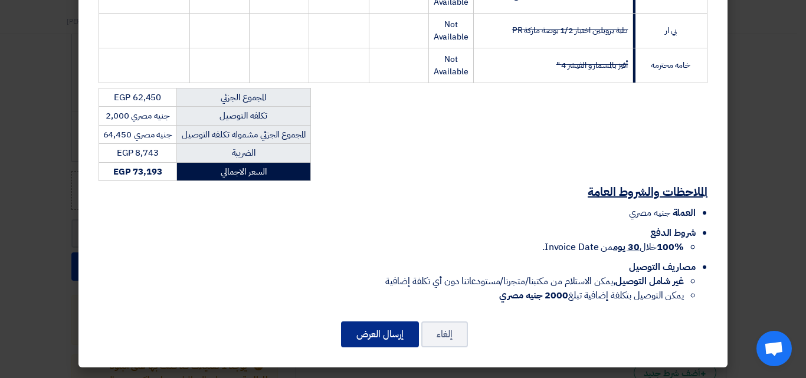
click at [388, 338] on button "إرسال العرض" at bounding box center [380, 335] width 78 height 26
